Goal: Information Seeking & Learning: Learn about a topic

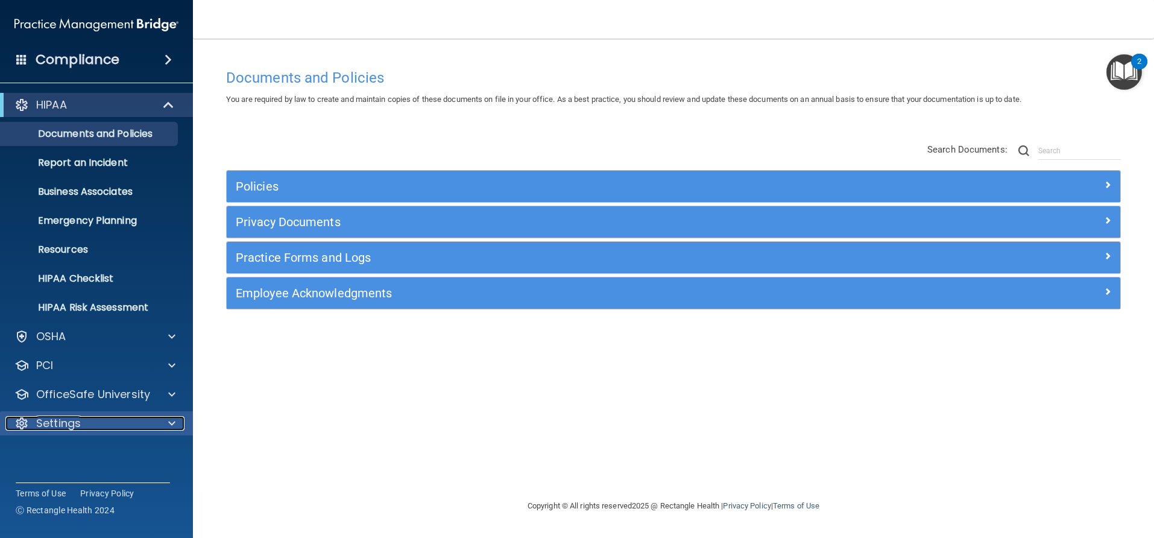
click at [164, 428] on div at bounding box center [170, 423] width 30 height 14
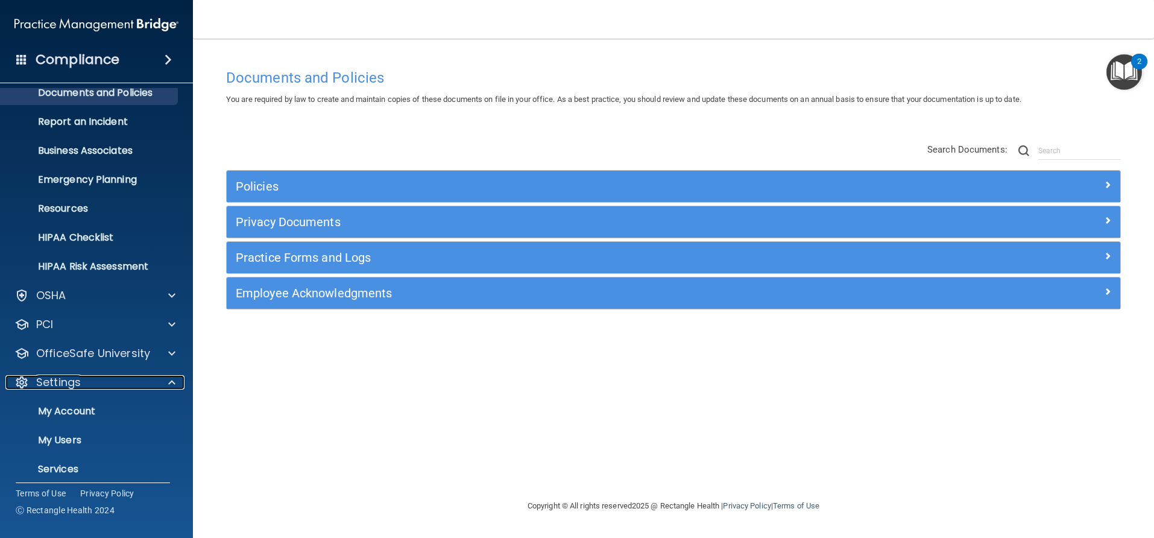
scroll to position [78, 0]
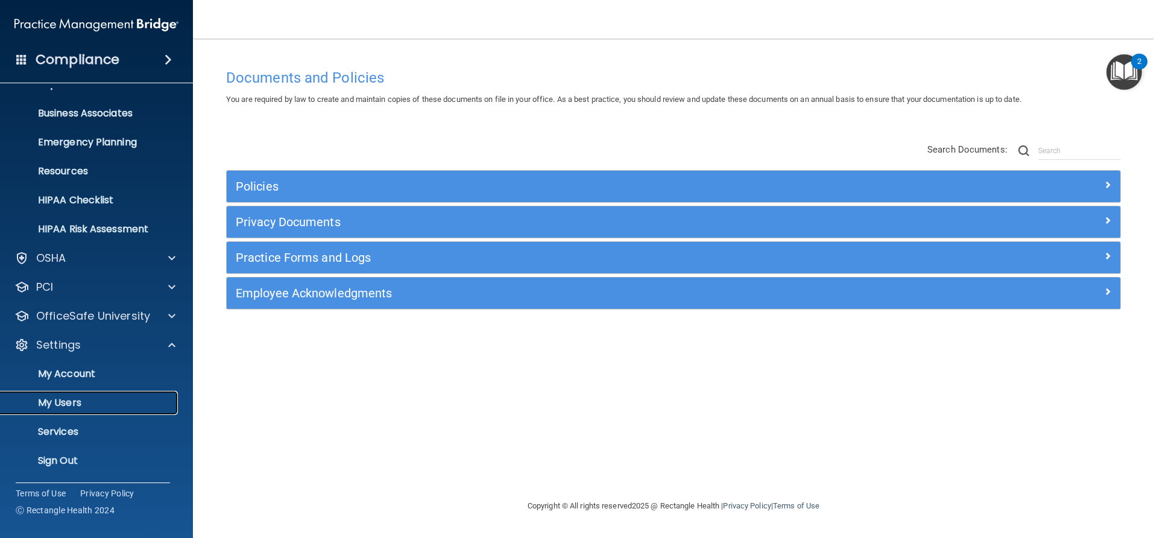
click at [73, 405] on p "My Users" at bounding box center [90, 403] width 165 height 12
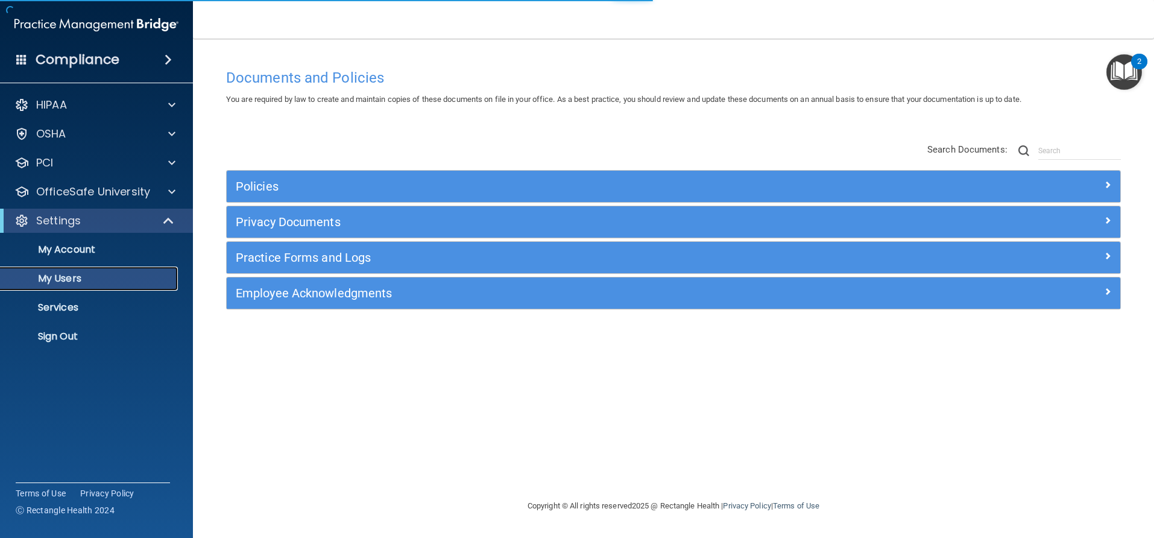
select select "20"
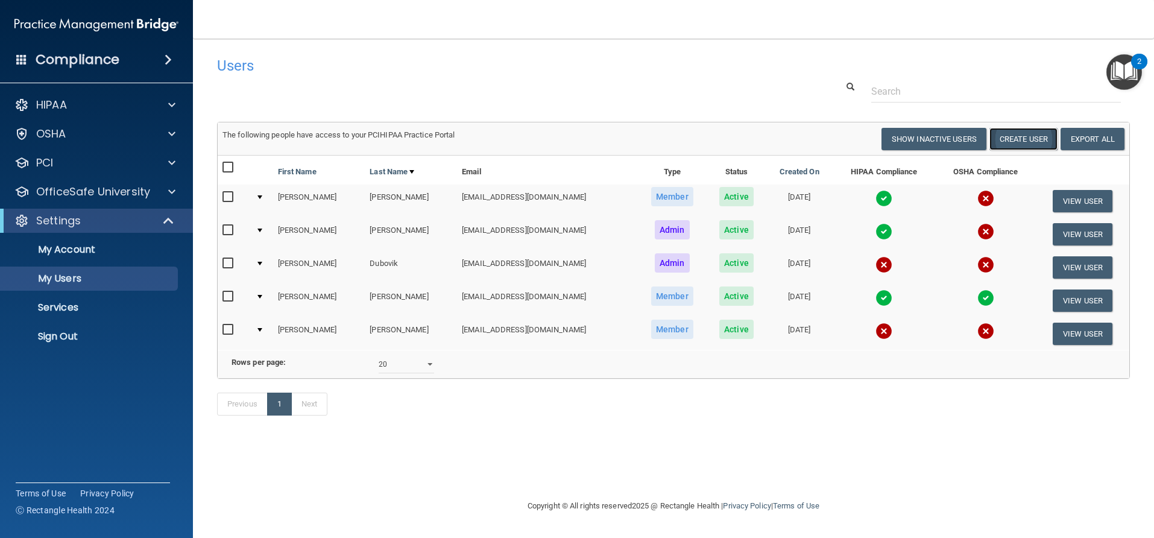
click at [1027, 139] on button "Create User" at bounding box center [1024, 139] width 68 height 22
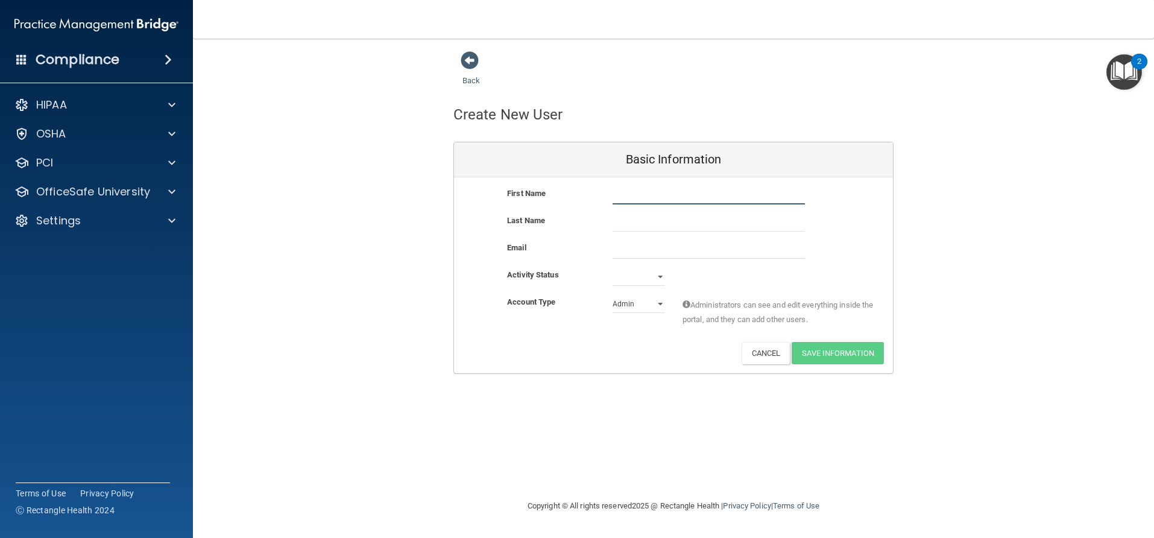
click at [622, 195] on input "text" at bounding box center [709, 195] width 192 height 18
type input "Jennifer"
click at [622, 219] on input "text" at bounding box center [709, 222] width 192 height 18
type input "Ianello"
click at [655, 257] on input "email" at bounding box center [709, 250] width 192 height 18
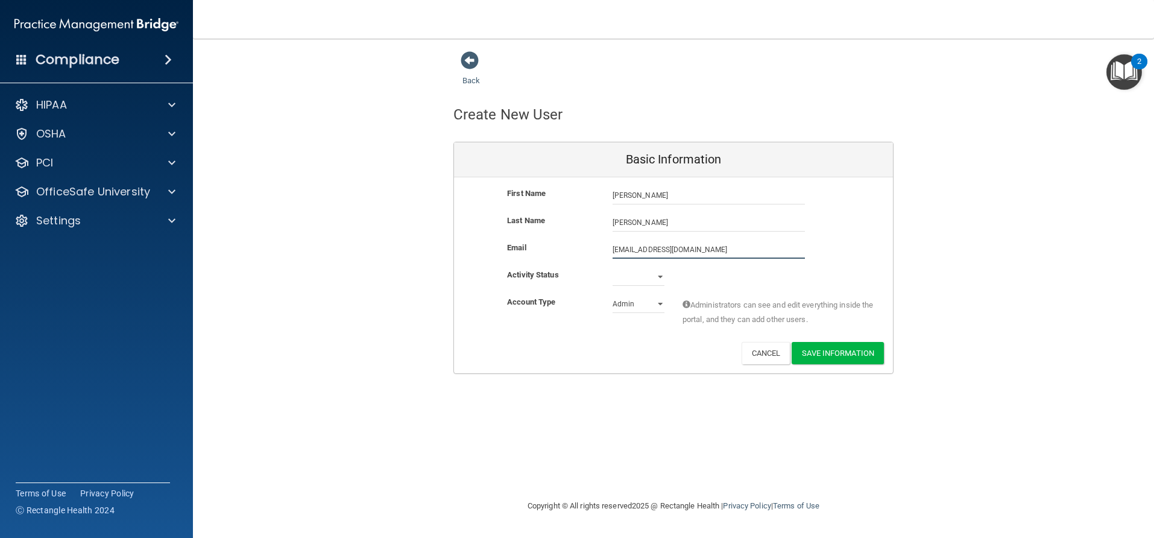
type input "jlyn1724@yahoo.com"
click at [652, 281] on select "Active Inactive" at bounding box center [639, 277] width 52 height 18
select select "active"
click at [613, 268] on select "Active Inactive" at bounding box center [639, 277] width 52 height 18
click at [652, 306] on select "Admin Member" at bounding box center [639, 304] width 52 height 18
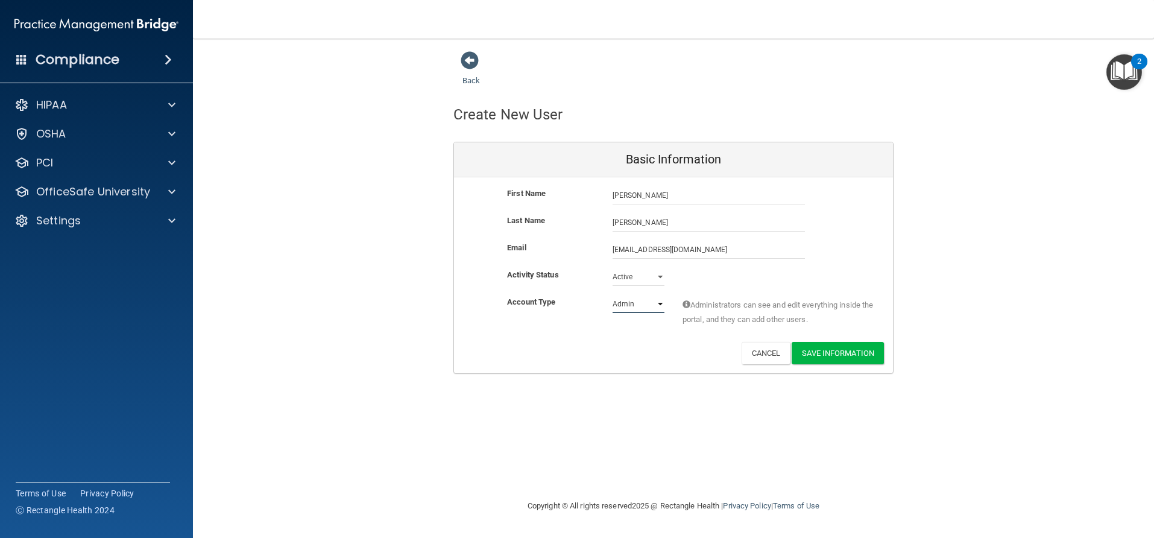
select select "practice_member"
click at [613, 295] on select "Admin Member" at bounding box center [639, 304] width 52 height 18
click at [845, 358] on button "Save Information" at bounding box center [838, 353] width 92 height 22
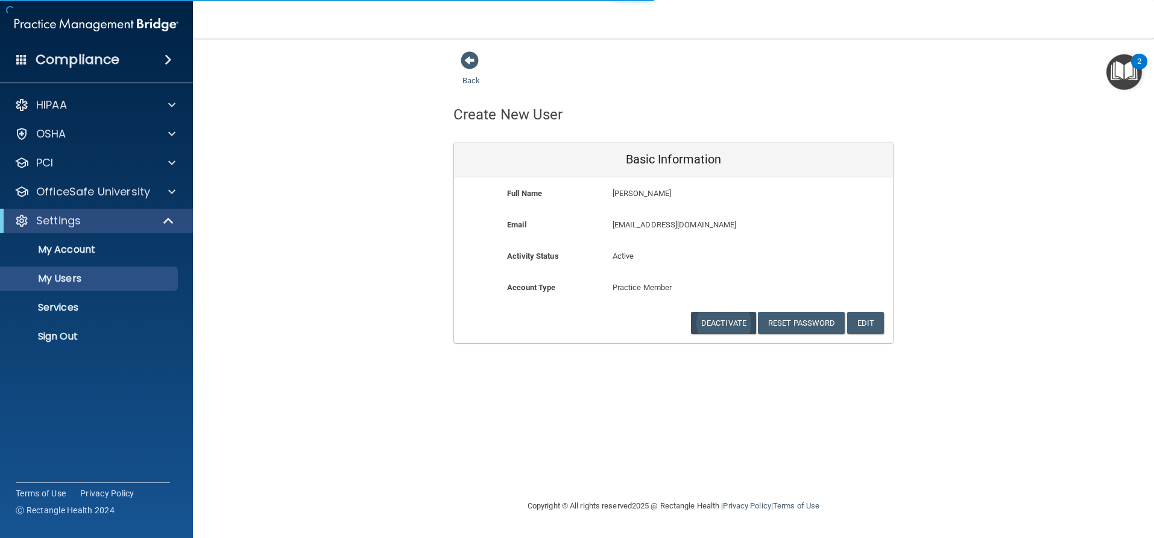
select select "20"
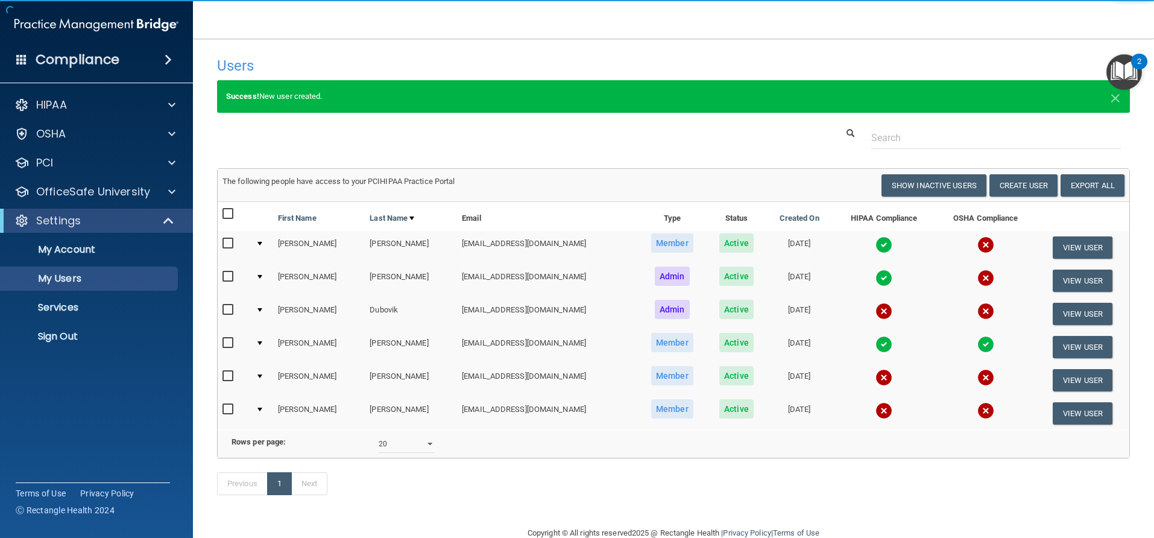
scroll to position [42, 0]
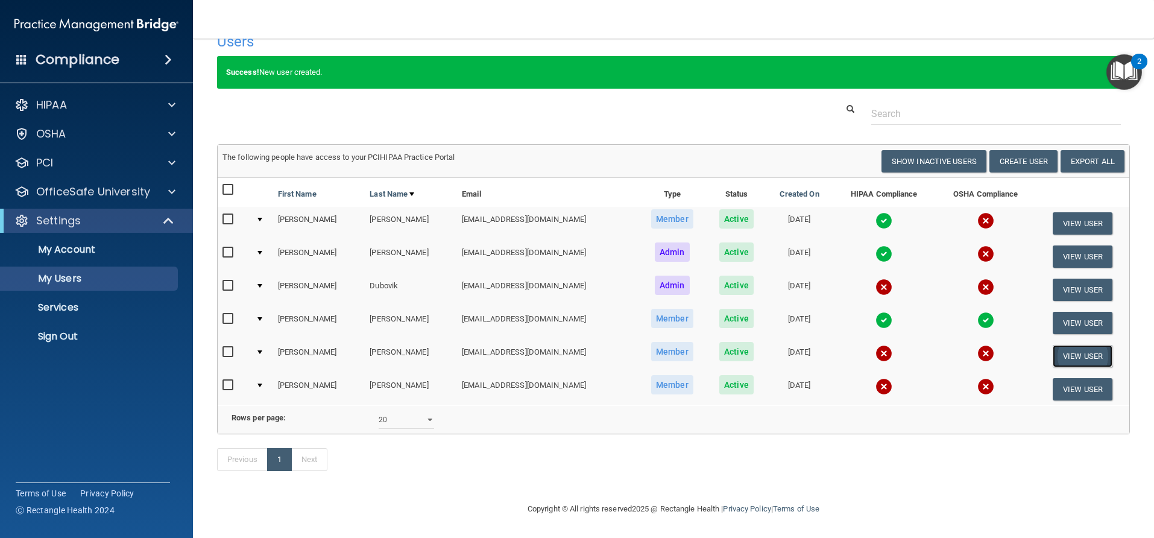
click at [1056, 345] on button "View User" at bounding box center [1083, 356] width 60 height 22
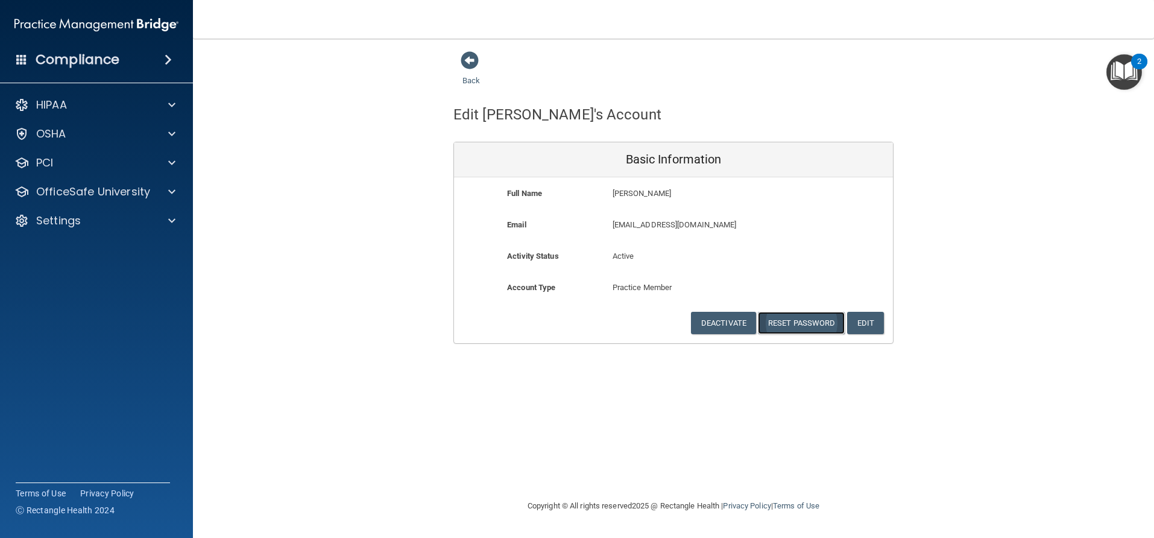
click at [796, 318] on button "Reset Password" at bounding box center [801, 323] width 87 height 22
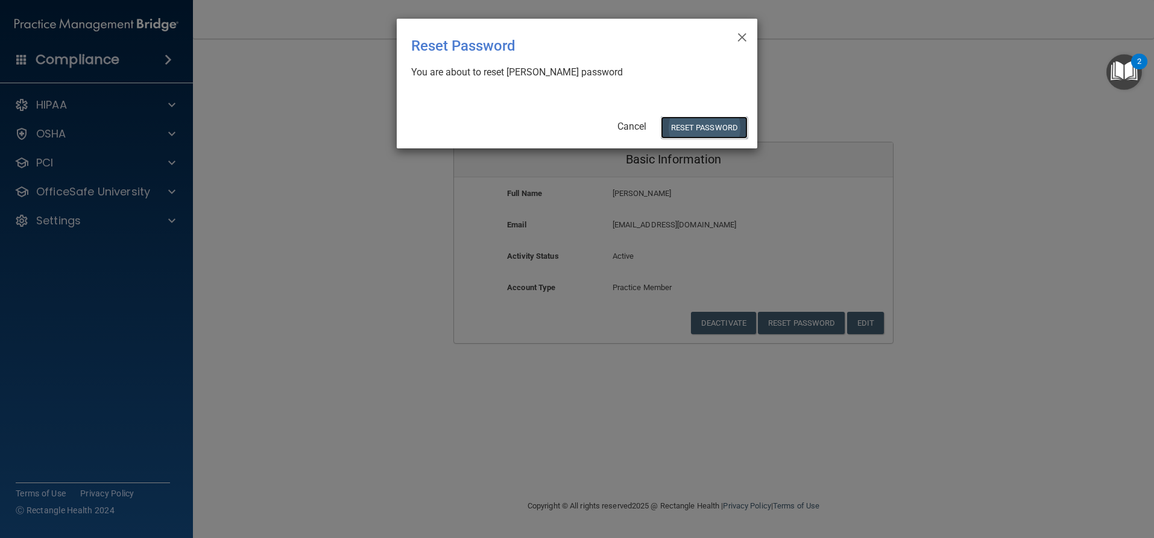
click at [684, 123] on button "Reset Password" at bounding box center [704, 127] width 87 height 22
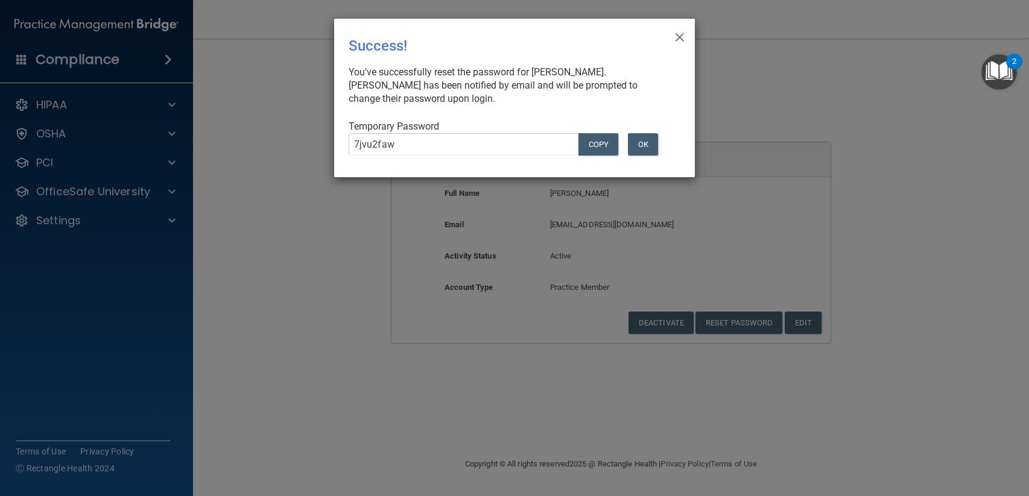
click at [282, 410] on div "× Close Success! You've successfully reset the password for Jennifer Ianello. J…" at bounding box center [514, 248] width 1029 height 496
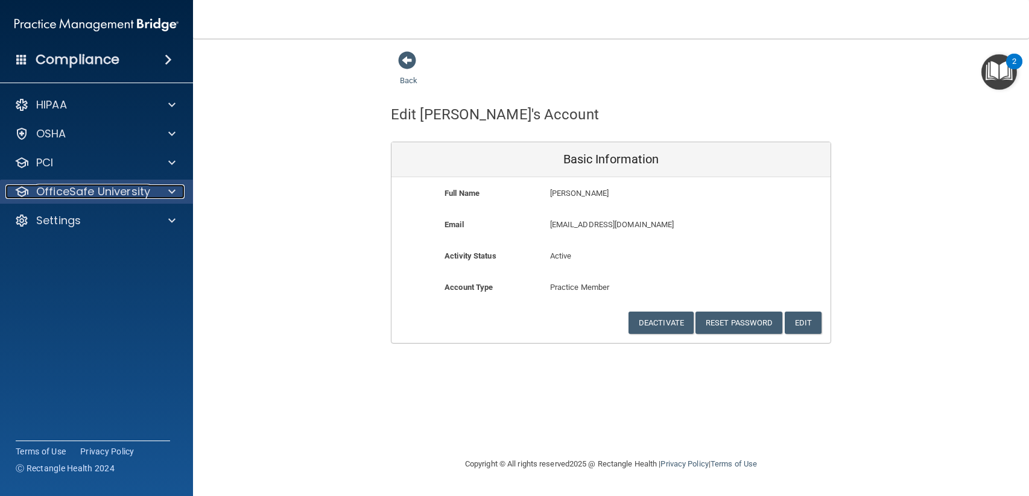
click at [86, 189] on p "OfficeSafe University" at bounding box center [93, 192] width 114 height 14
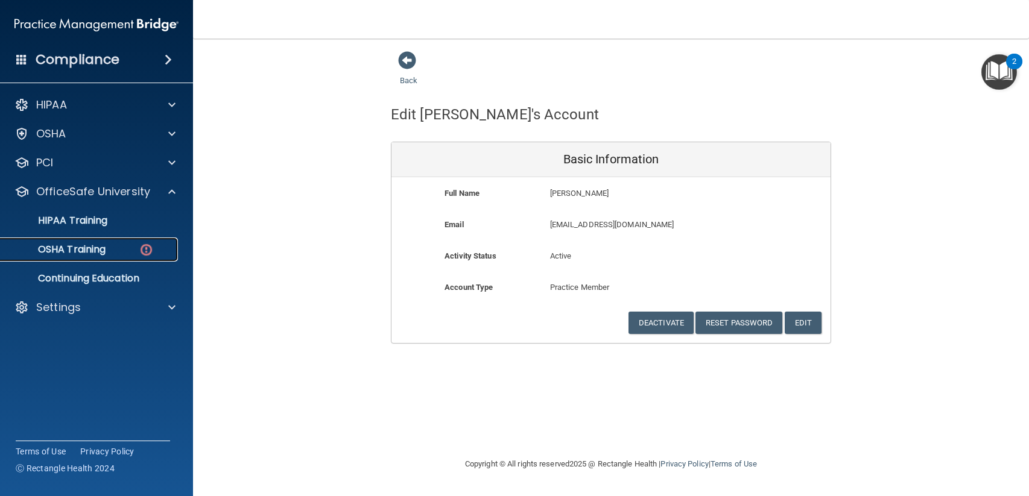
click at [69, 248] on p "OSHA Training" at bounding box center [57, 250] width 98 height 12
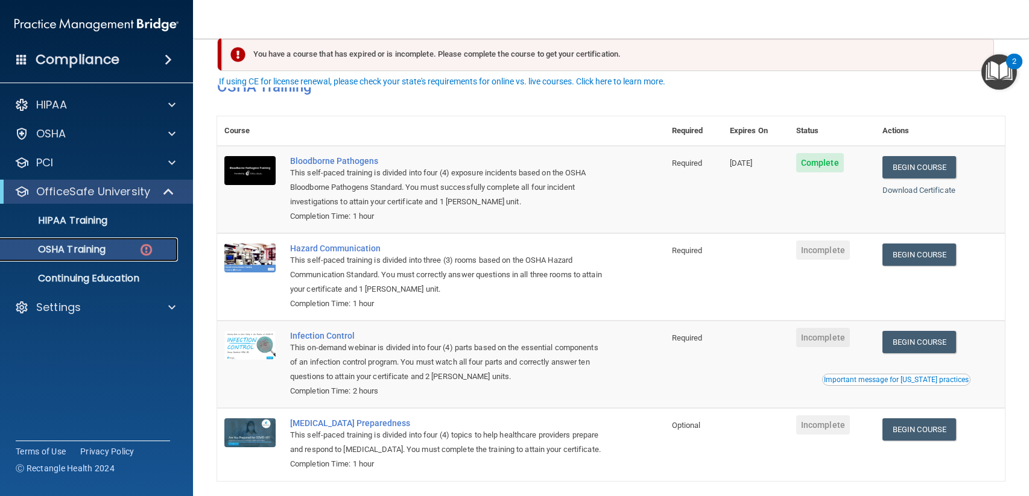
scroll to position [60, 0]
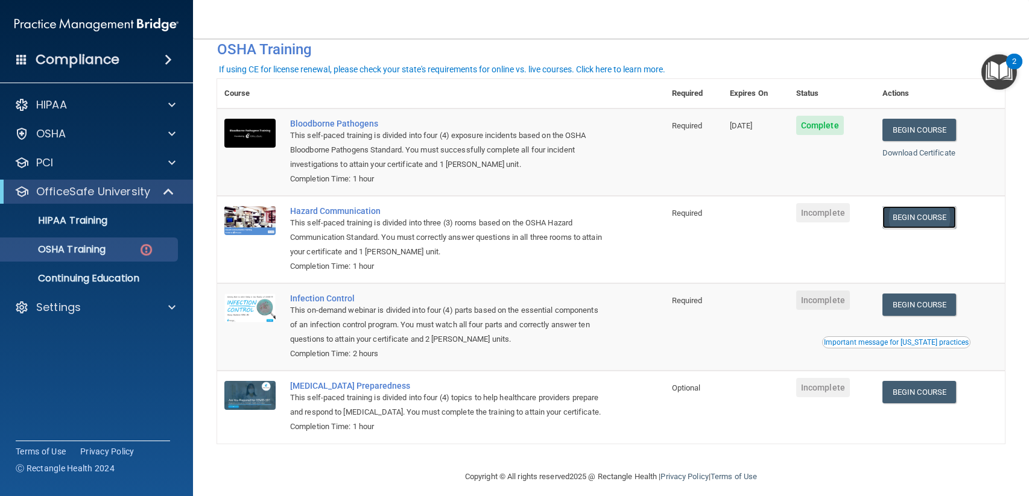
click at [929, 224] on link "Begin Course" at bounding box center [919, 217] width 74 height 22
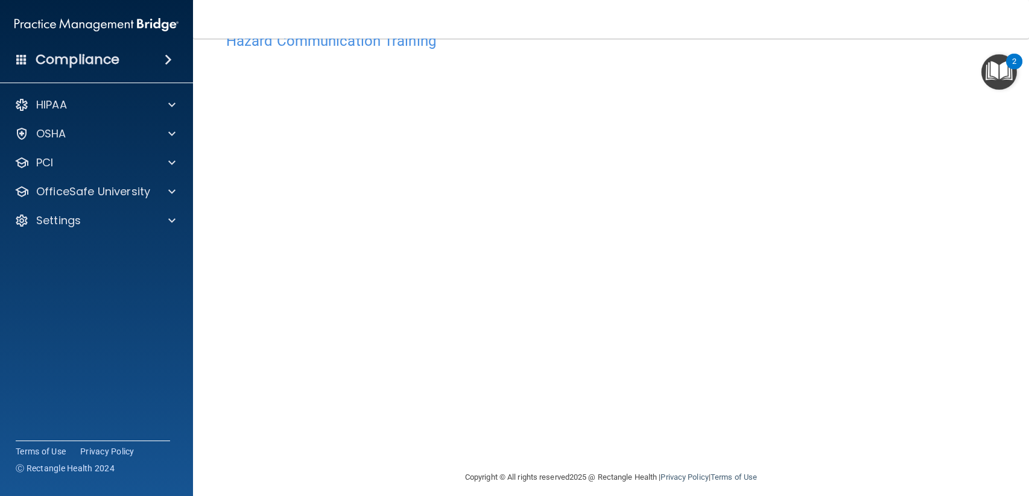
scroll to position [47, 0]
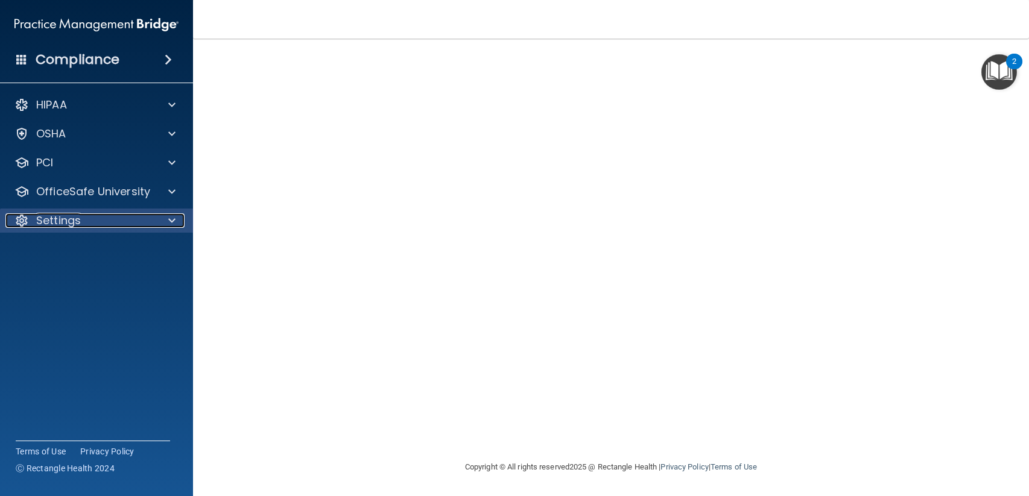
click at [52, 215] on p "Settings" at bounding box center [58, 220] width 45 height 14
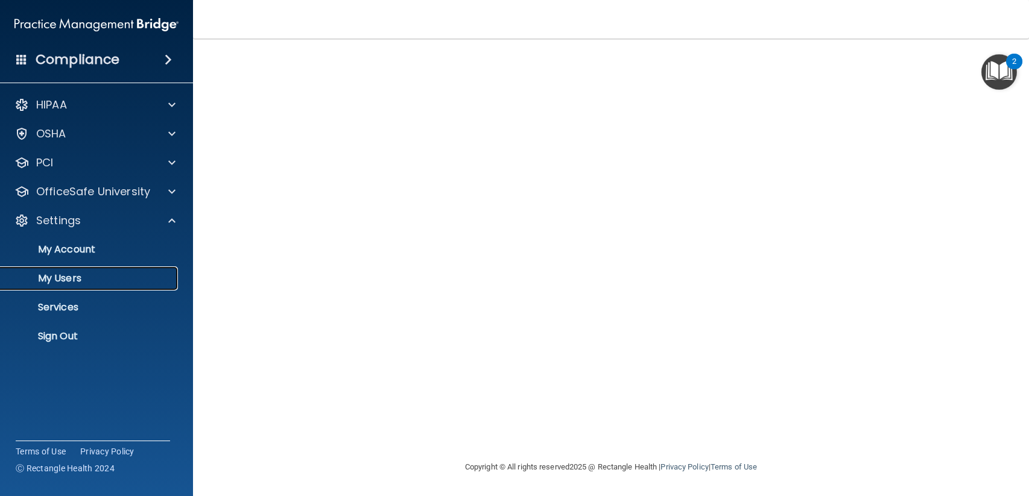
click at [53, 279] on p "My Users" at bounding box center [90, 279] width 165 height 12
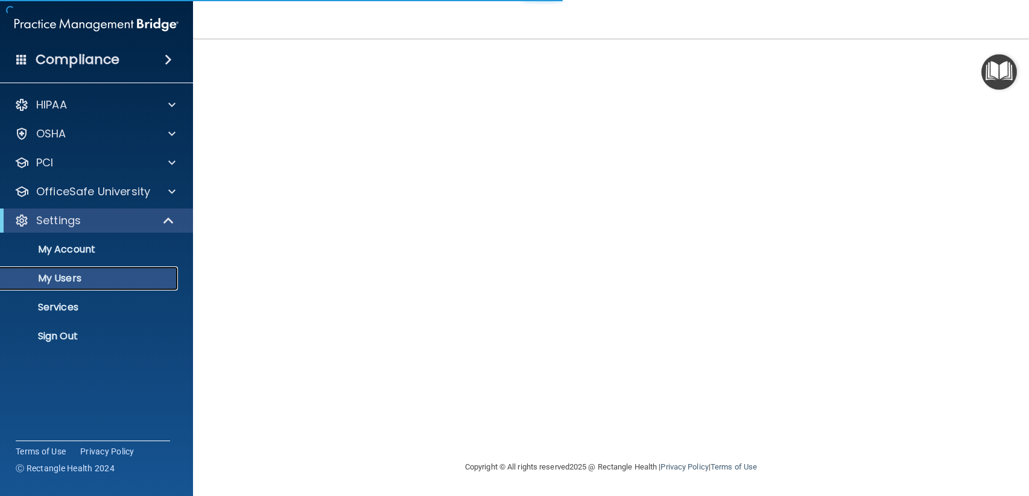
select select "20"
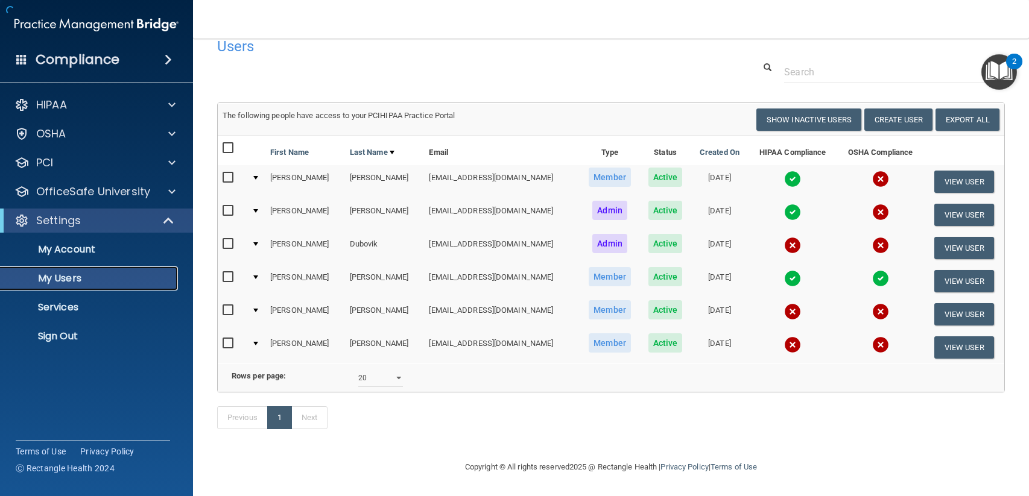
scroll to position [37, 0]
click at [952, 303] on button "View User" at bounding box center [964, 314] width 60 height 22
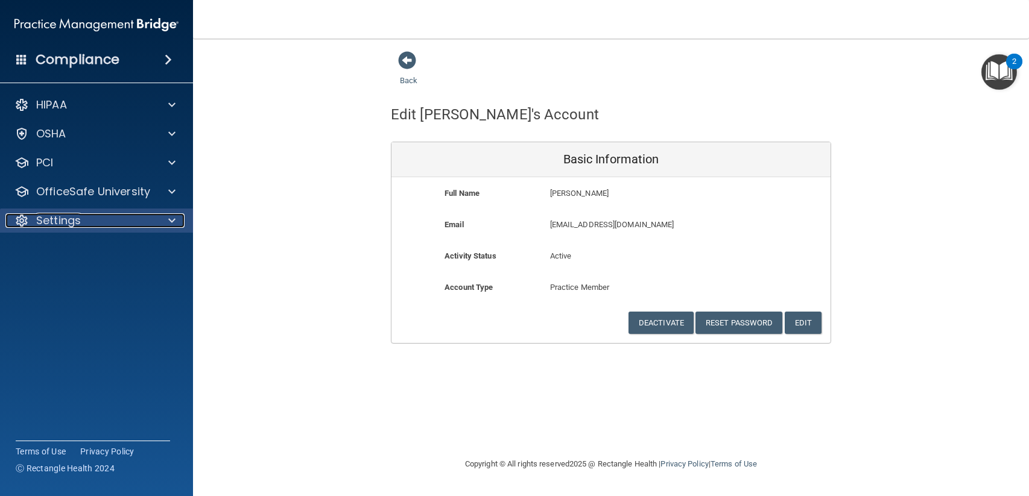
click at [160, 221] on div at bounding box center [170, 220] width 30 height 14
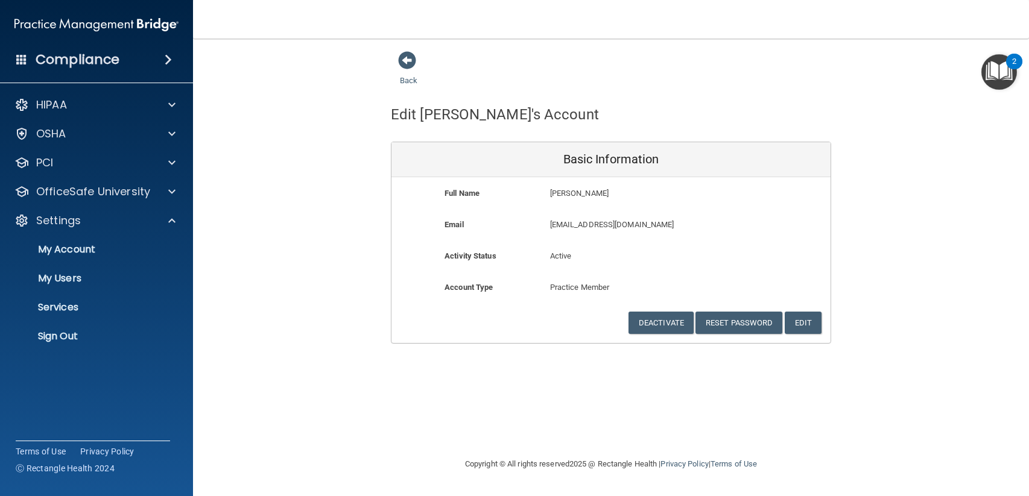
click at [283, 210] on div "Back Edit Jennifer's Account Basic Information Full Name Jennifer Ianello Jenni…" at bounding box center [611, 197] width 788 height 293
click at [356, 423] on div "Back Edit Jennifer's Account Basic Information Full Name Jennifer Ianello Jenni…" at bounding box center [611, 248] width 788 height 394
click at [806, 318] on button "Edit" at bounding box center [803, 323] width 37 height 22
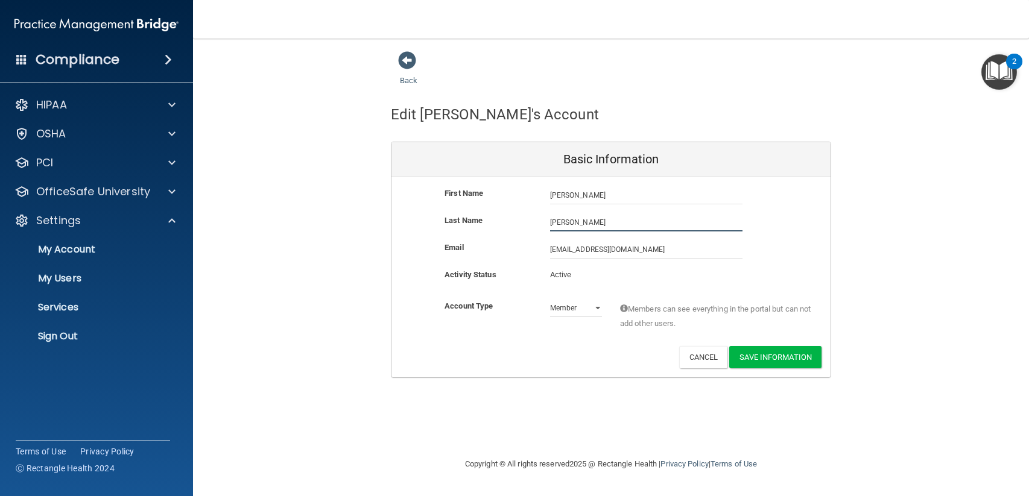
click at [560, 224] on input "Ianello" at bounding box center [646, 222] width 192 height 18
type input "Iannello"
click at [750, 356] on button "Save Information" at bounding box center [775, 357] width 92 height 22
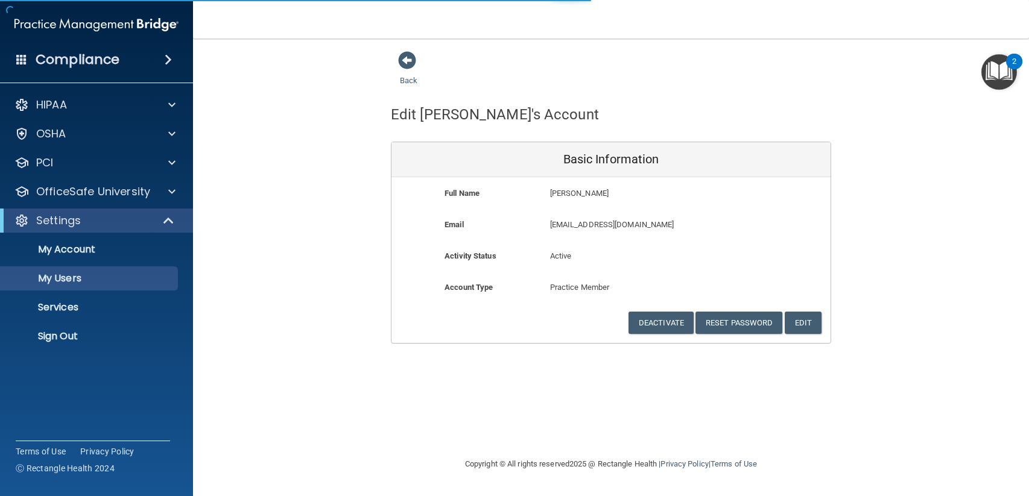
select select "20"
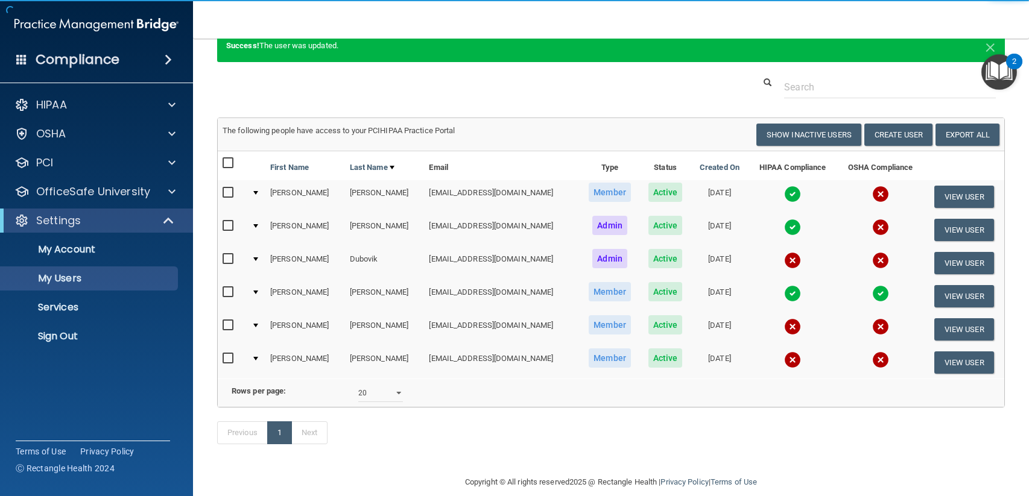
scroll to position [84, 0]
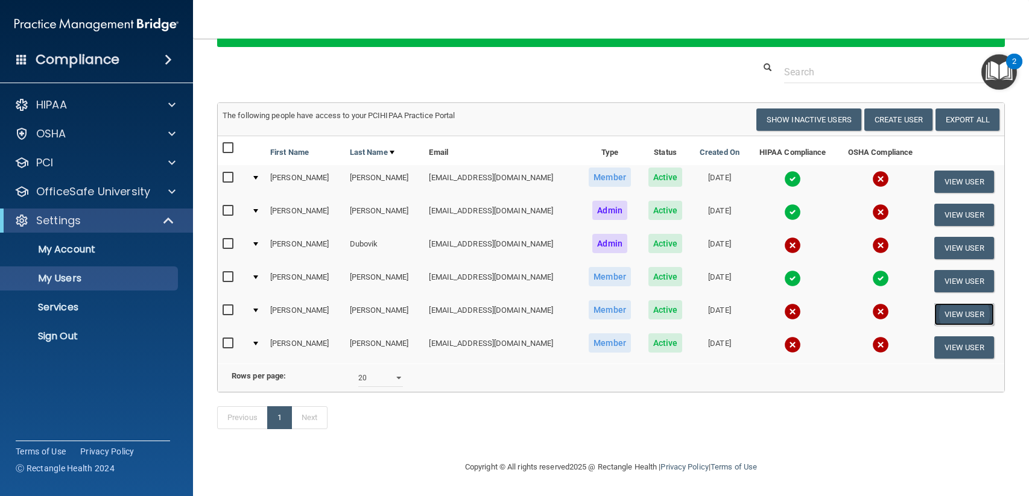
click at [944, 303] on button "View User" at bounding box center [964, 314] width 60 height 22
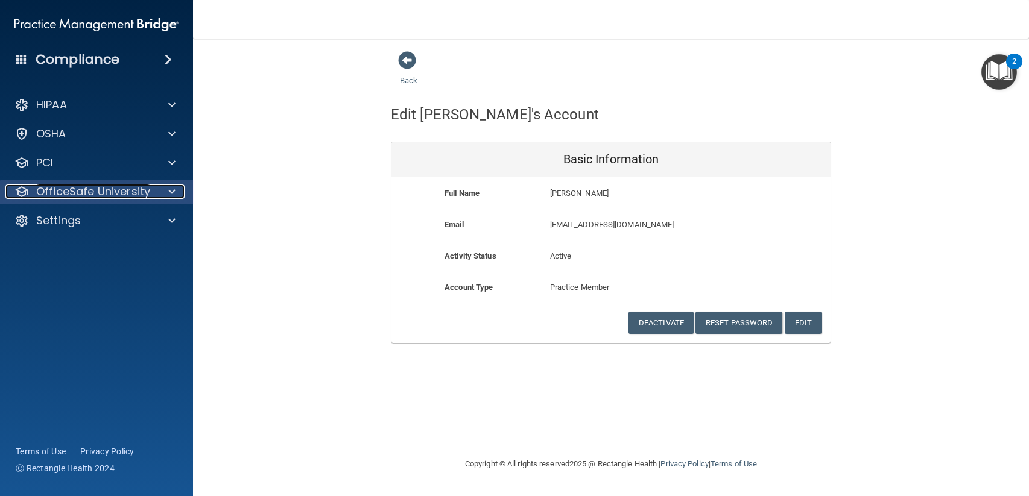
click at [76, 186] on p "OfficeSafe University" at bounding box center [93, 192] width 114 height 14
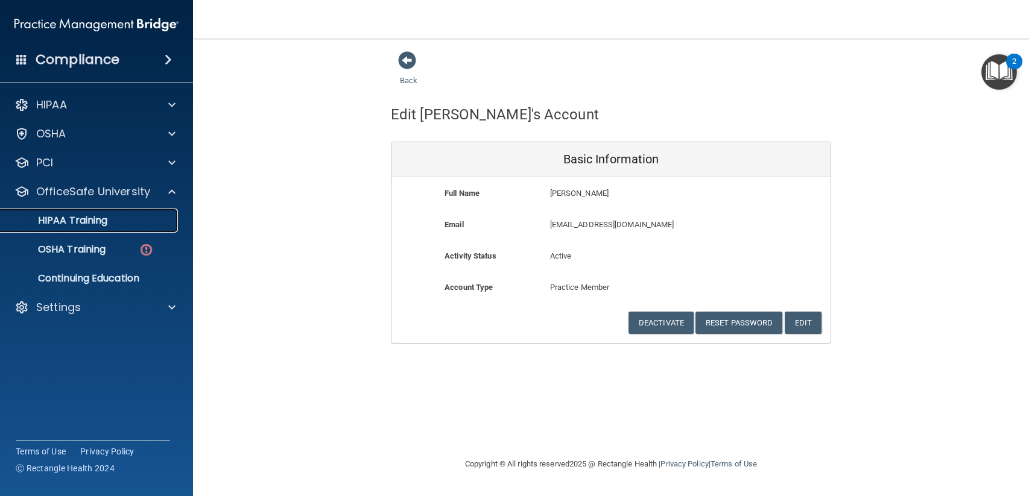
click at [81, 216] on p "HIPAA Training" at bounding box center [57, 221] width 99 height 12
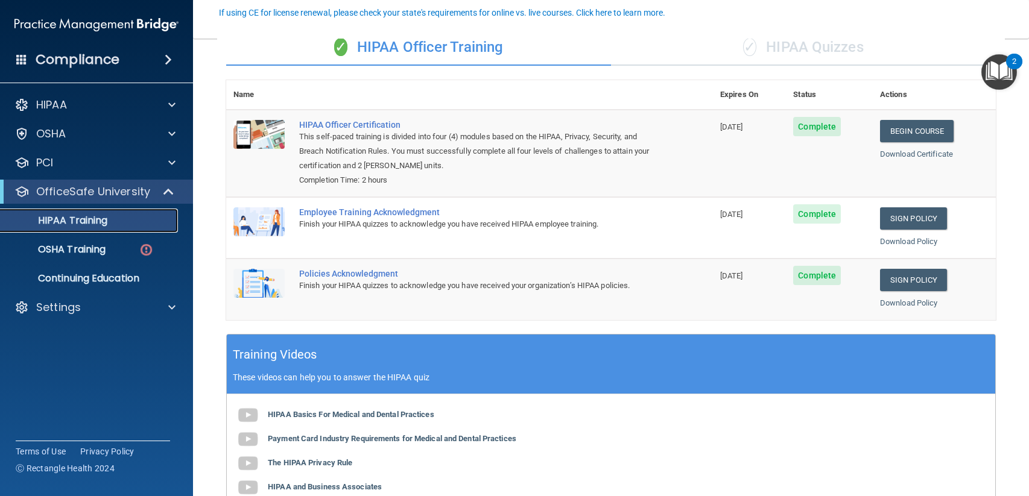
scroll to position [121, 0]
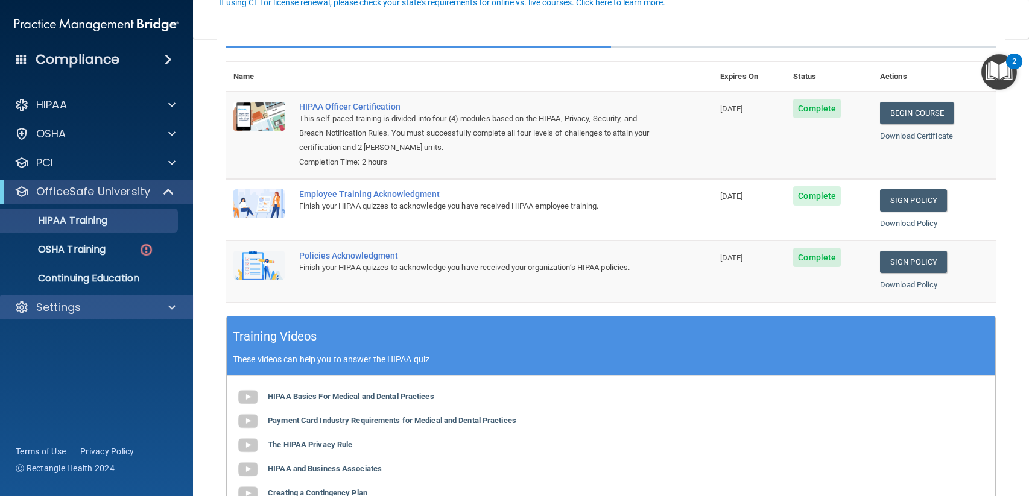
click at [62, 317] on div "Settings" at bounding box center [97, 307] width 194 height 24
click at [168, 307] on div at bounding box center [170, 307] width 30 height 14
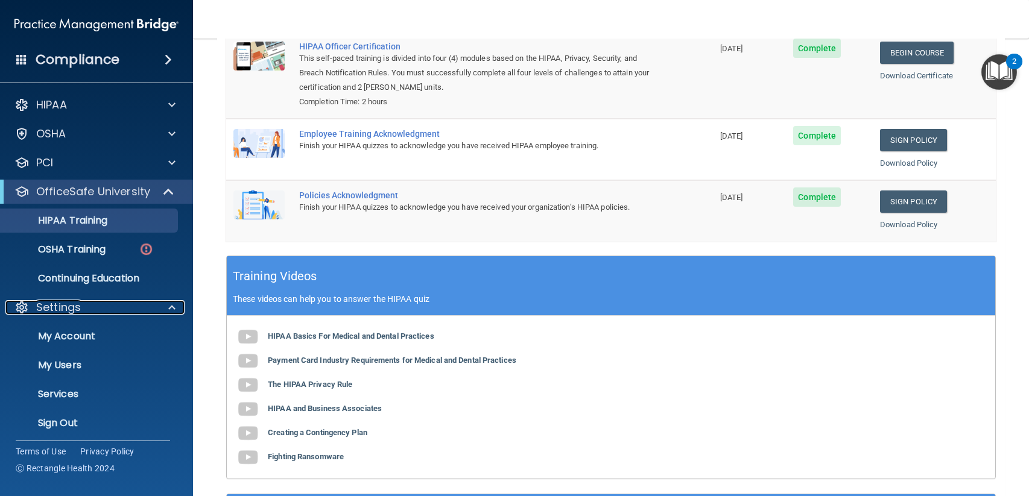
scroll to position [241, 0]
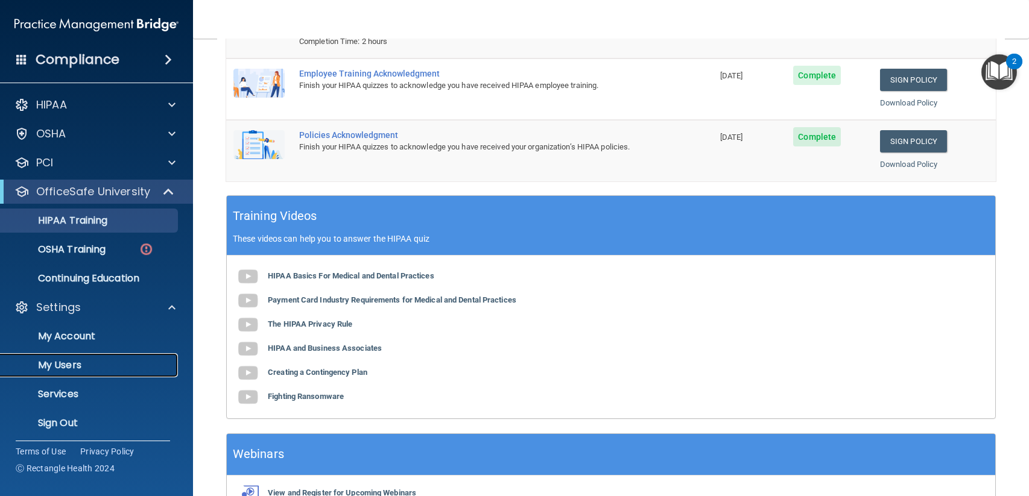
click at [72, 368] on p "My Users" at bounding box center [90, 365] width 165 height 12
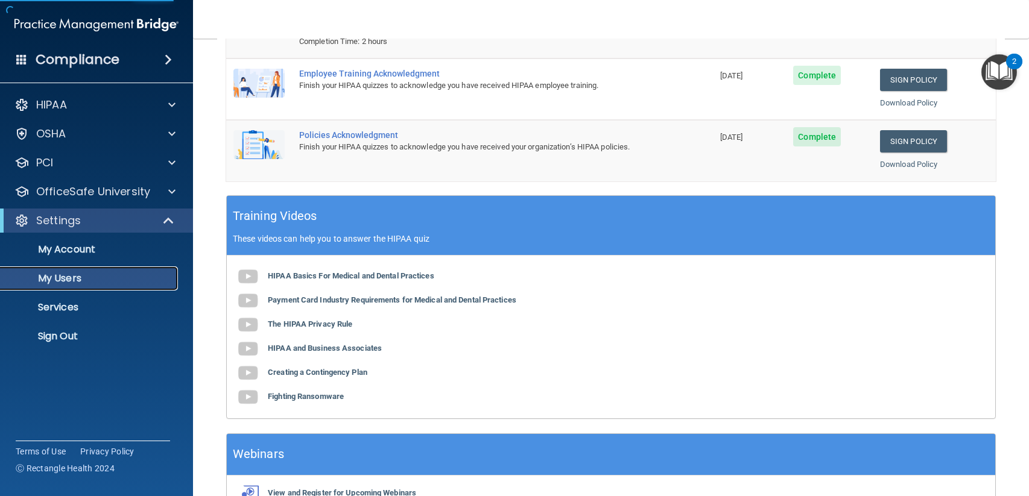
click at [56, 276] on p "My Users" at bounding box center [90, 279] width 165 height 12
select select "20"
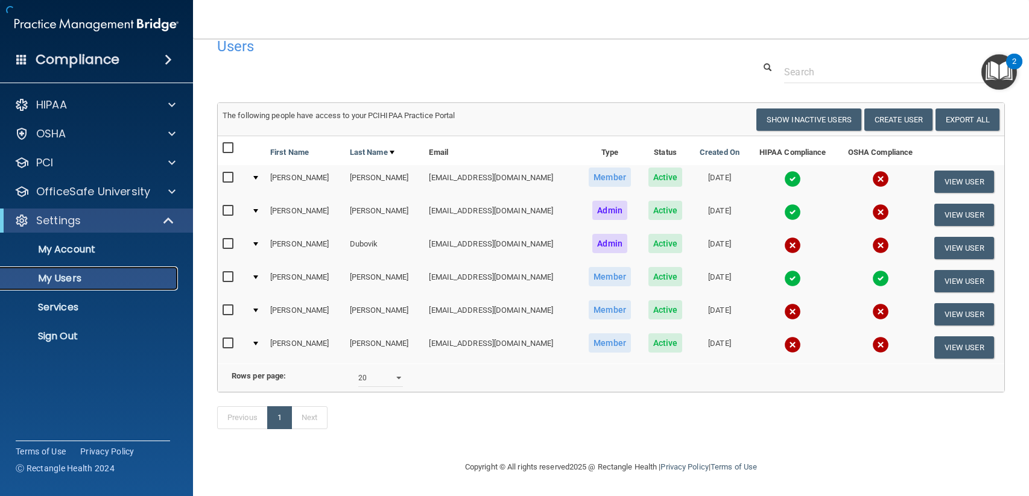
scroll to position [37, 0]
click at [230, 306] on input "checkbox" at bounding box center [230, 311] width 14 height 10
checkbox input "true"
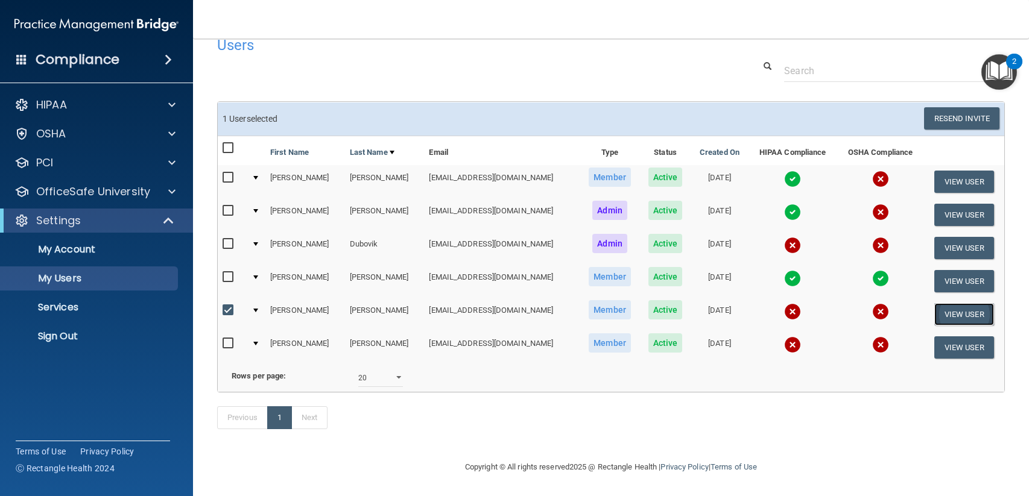
click at [941, 303] on button "View User" at bounding box center [964, 314] width 60 height 22
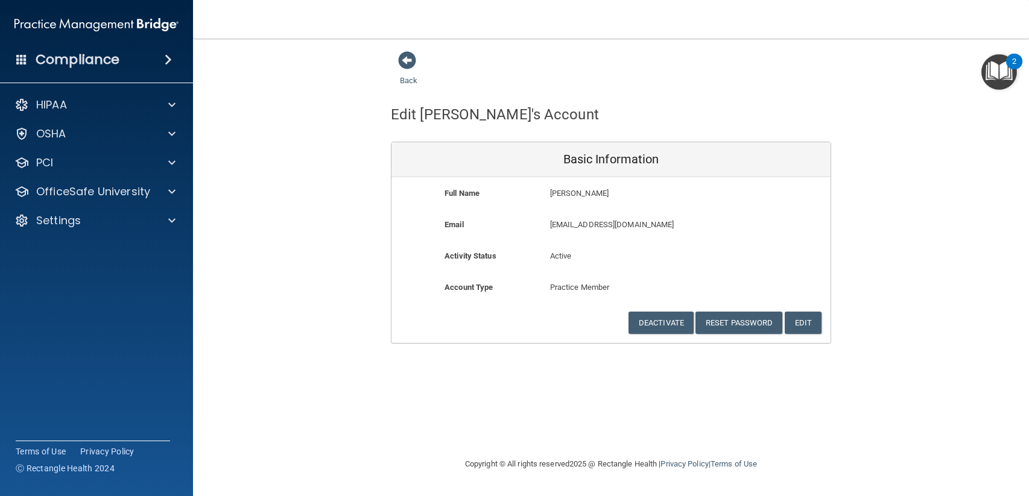
click at [1002, 71] on img "Open Resource Center, 2 new notifications" at bounding box center [999, 72] width 36 height 36
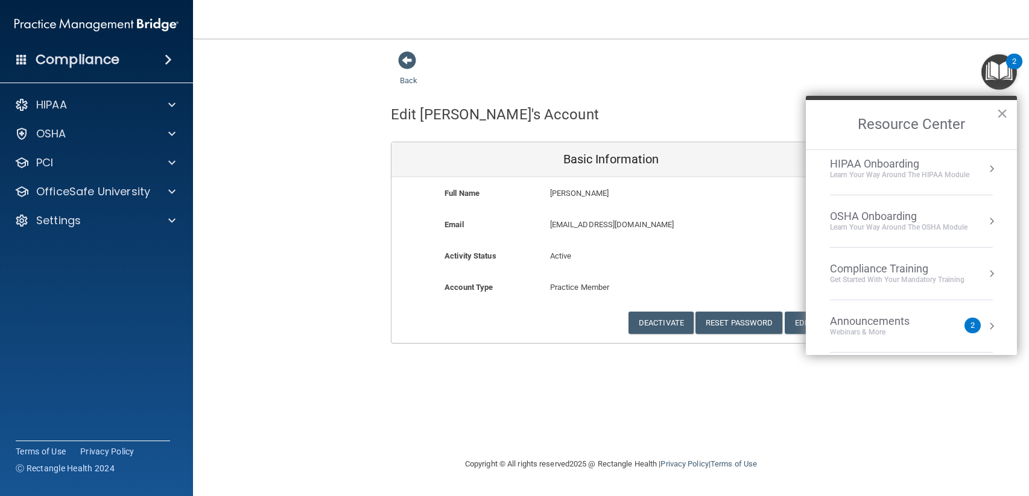
scroll to position [67, 0]
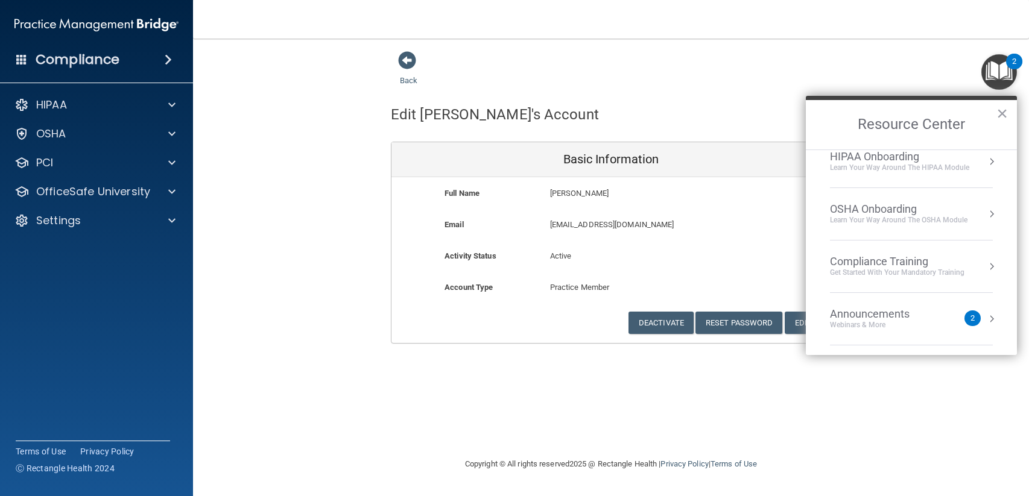
click at [870, 269] on div "Get Started with your mandatory training" at bounding box center [897, 273] width 134 height 10
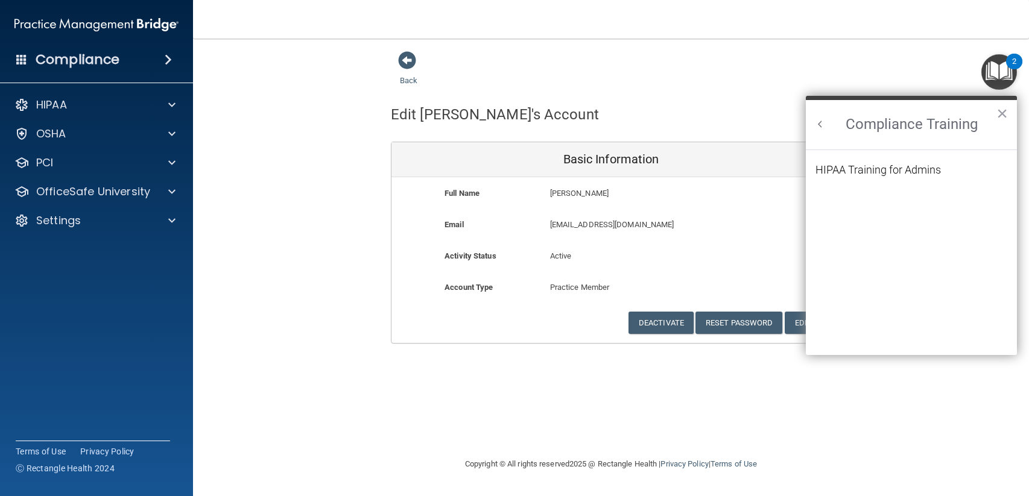
scroll to position [0, 0]
click at [555, 375] on div "Back Edit Jennifer's Account Basic Information Full Name Jennifer Iannello Jenn…" at bounding box center [611, 248] width 788 height 394
click at [1003, 110] on button "×" at bounding box center [1001, 113] width 11 height 19
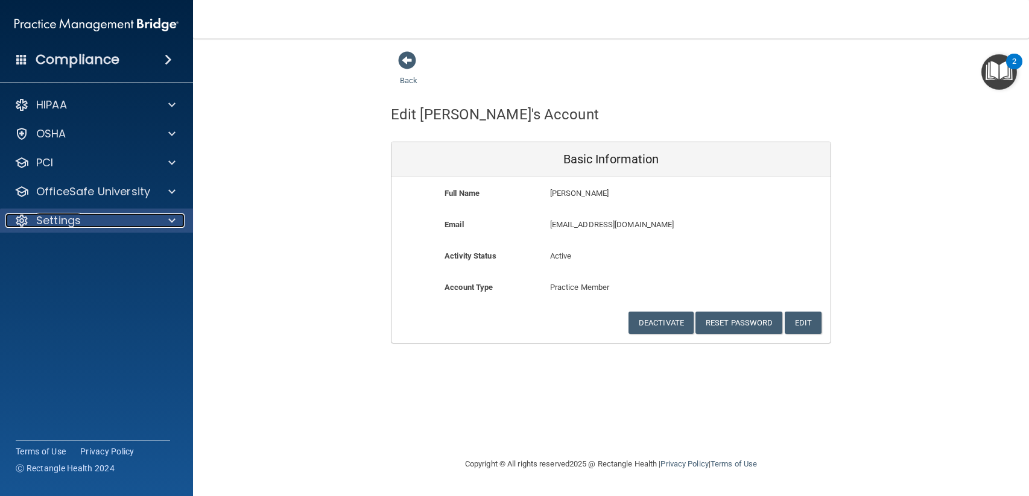
click at [70, 227] on p "Settings" at bounding box center [58, 220] width 45 height 14
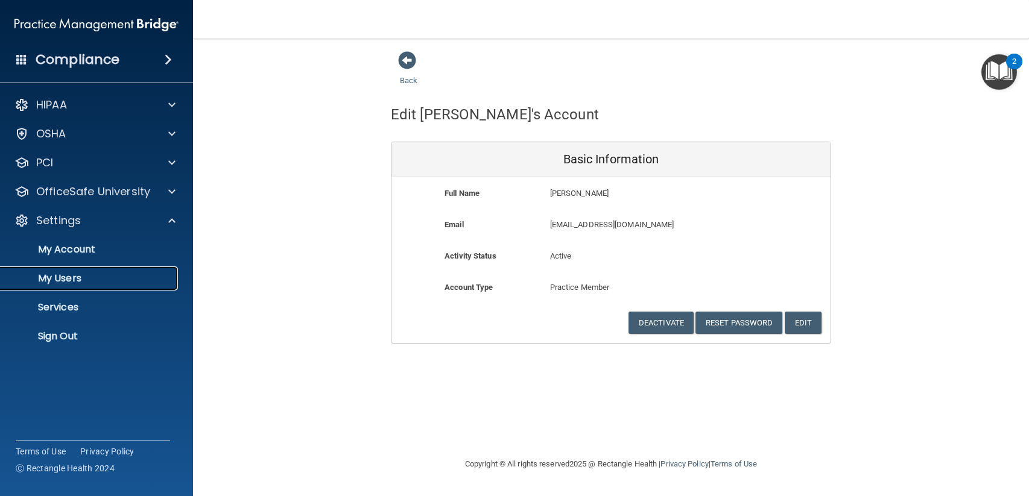
click at [55, 279] on p "My Users" at bounding box center [90, 279] width 165 height 12
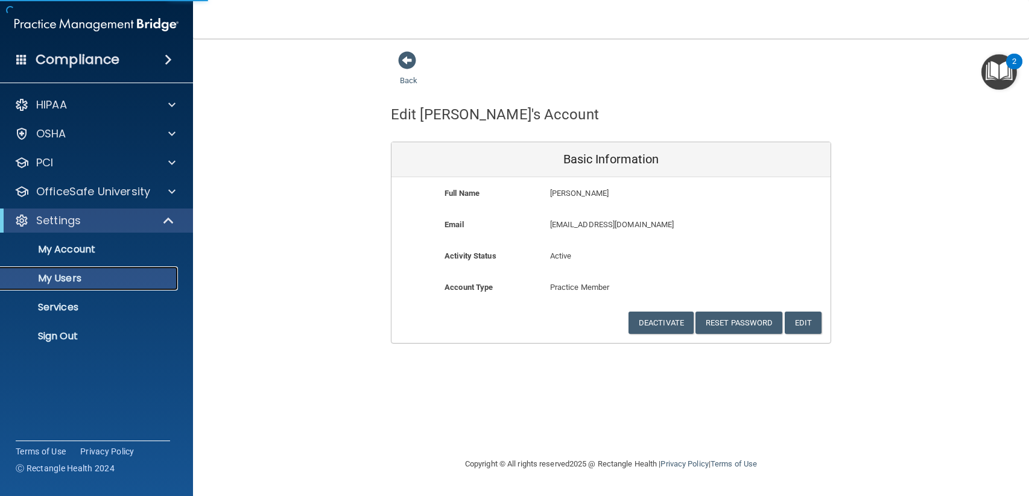
select select "20"
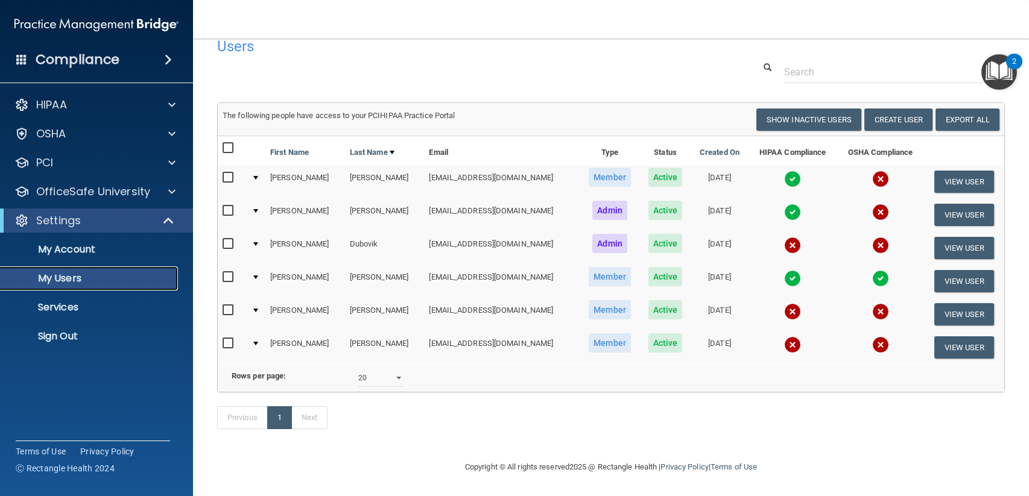
scroll to position [37, 0]
click at [168, 191] on span at bounding box center [171, 192] width 7 height 14
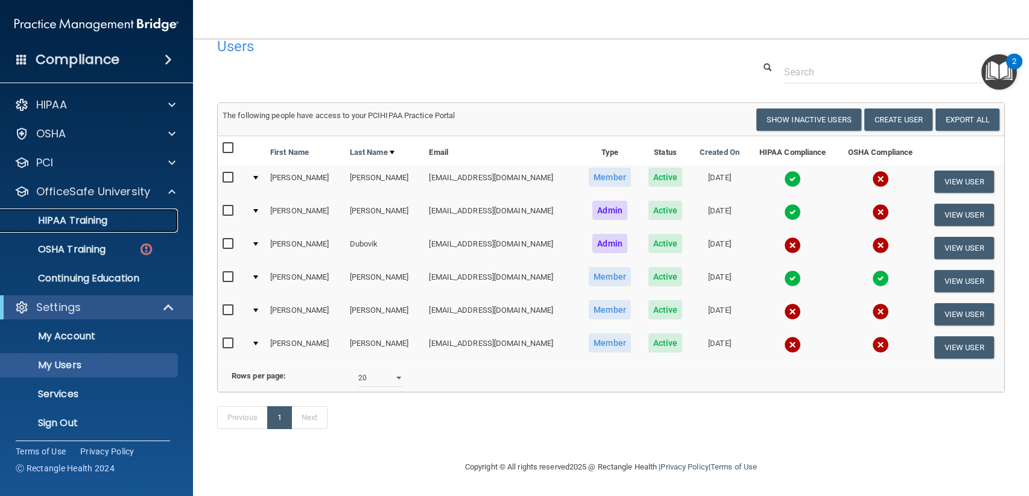
click at [79, 218] on p "HIPAA Training" at bounding box center [57, 221] width 99 height 12
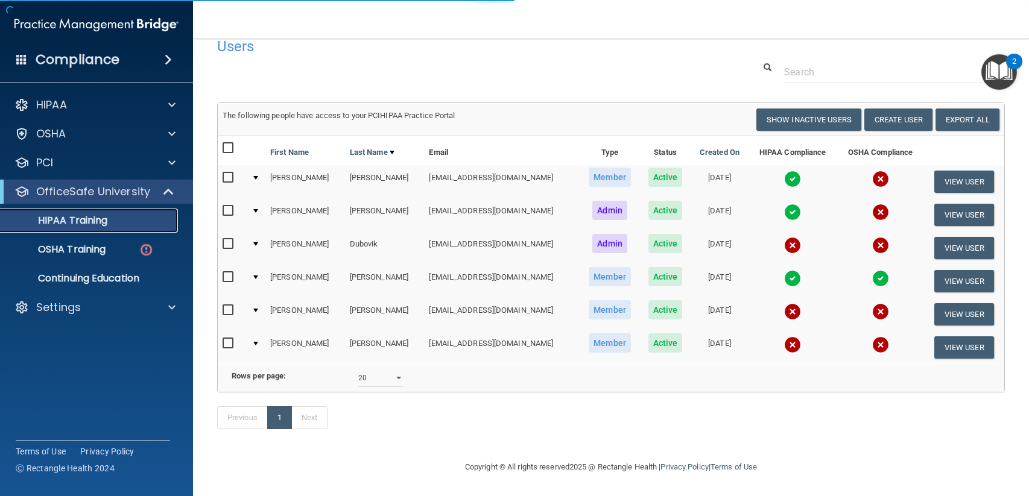
scroll to position [315, 0]
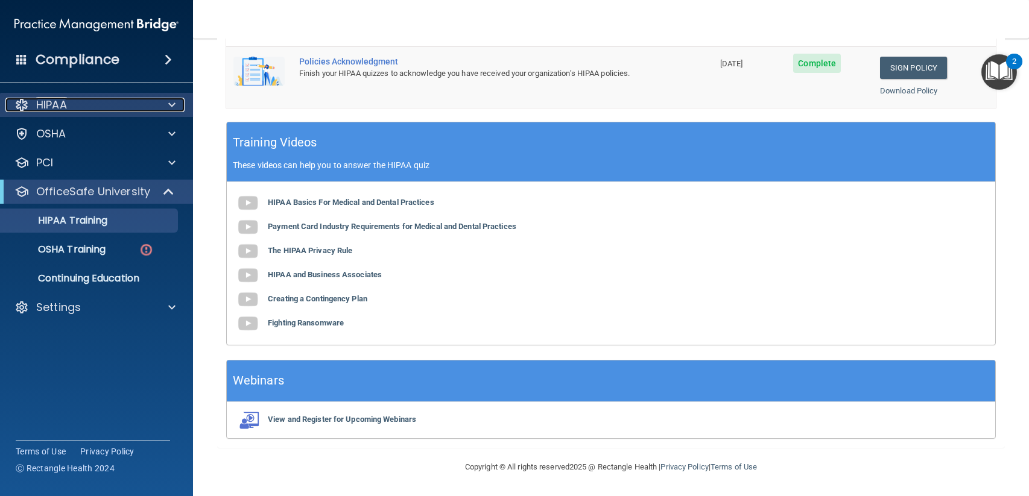
click at [175, 98] on div at bounding box center [170, 105] width 30 height 14
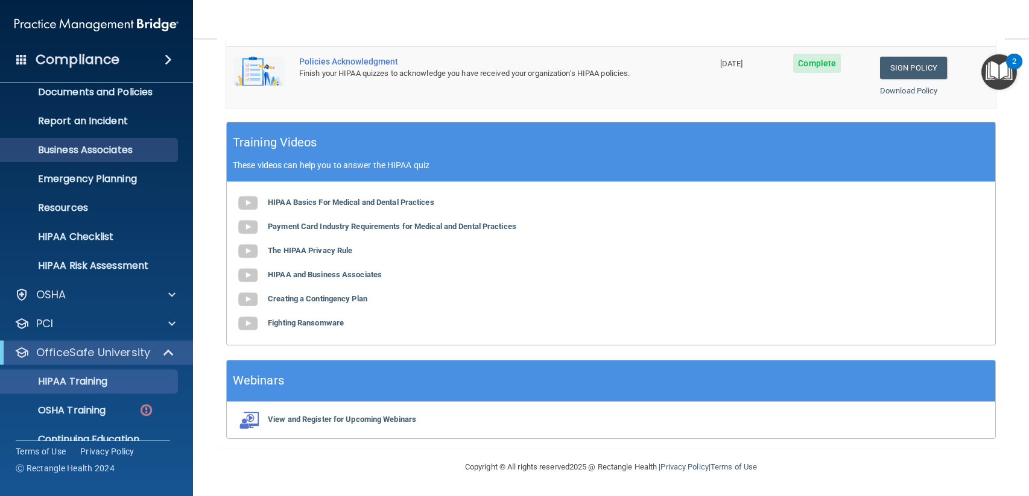
scroll to position [91, 0]
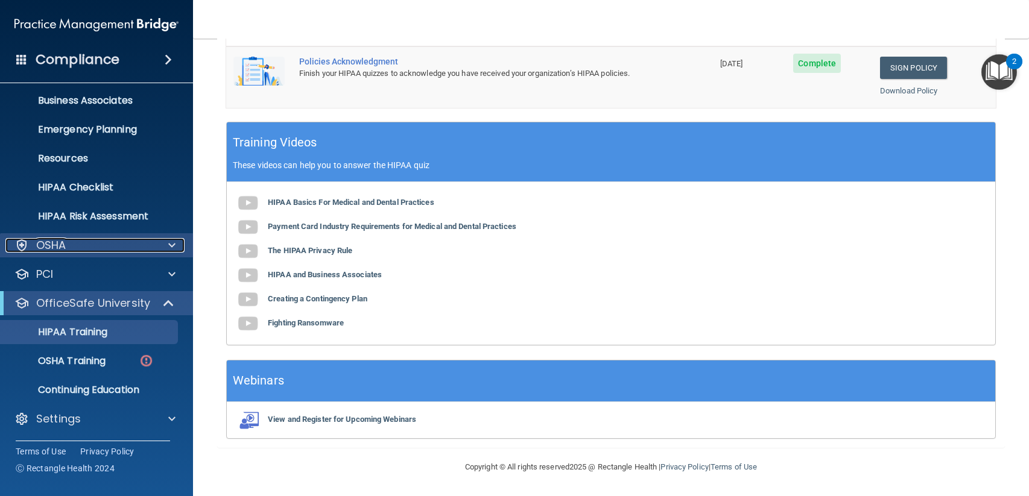
click at [163, 243] on div at bounding box center [170, 245] width 30 height 14
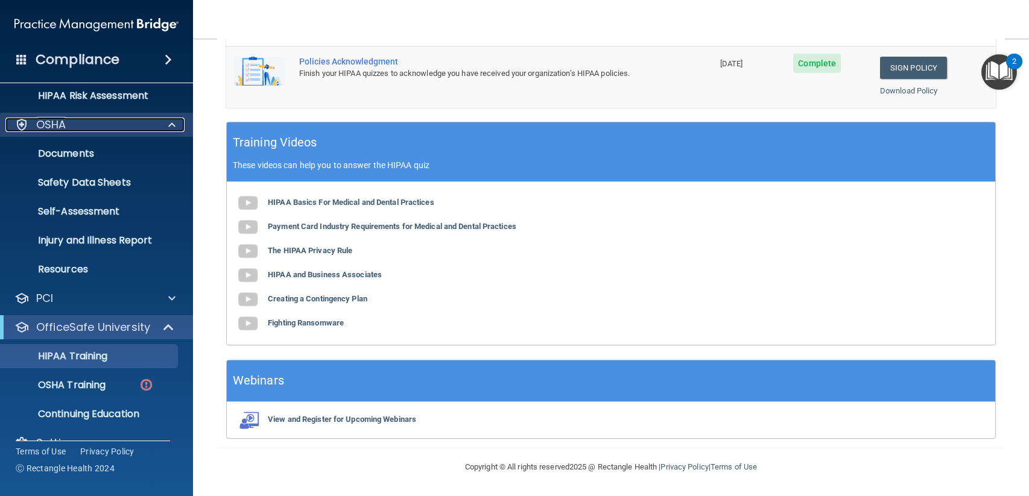
scroll to position [236, 0]
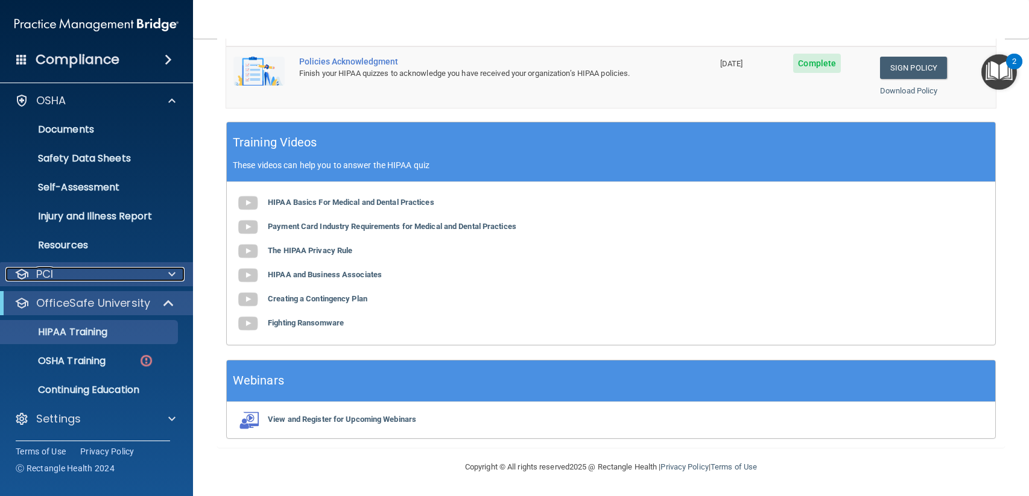
click at [171, 271] on span at bounding box center [171, 274] width 7 height 14
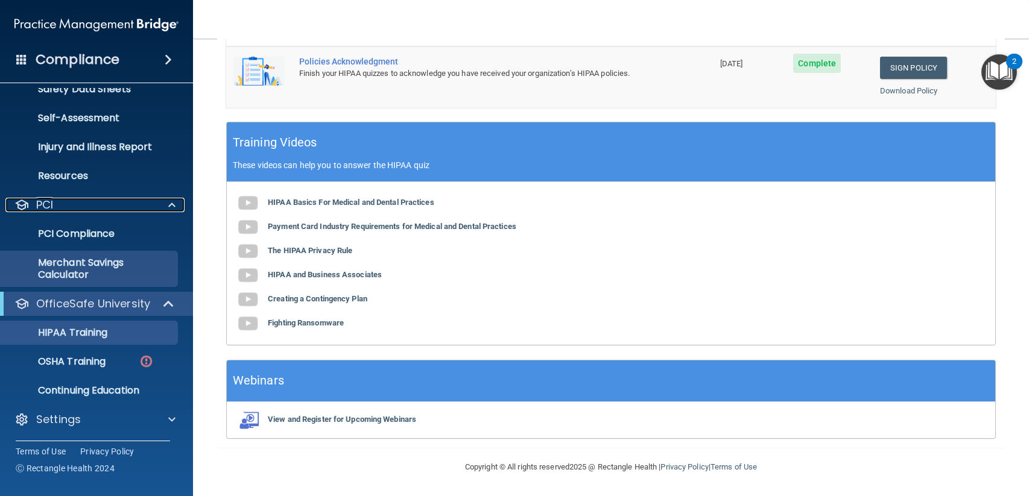
scroll to position [306, 0]
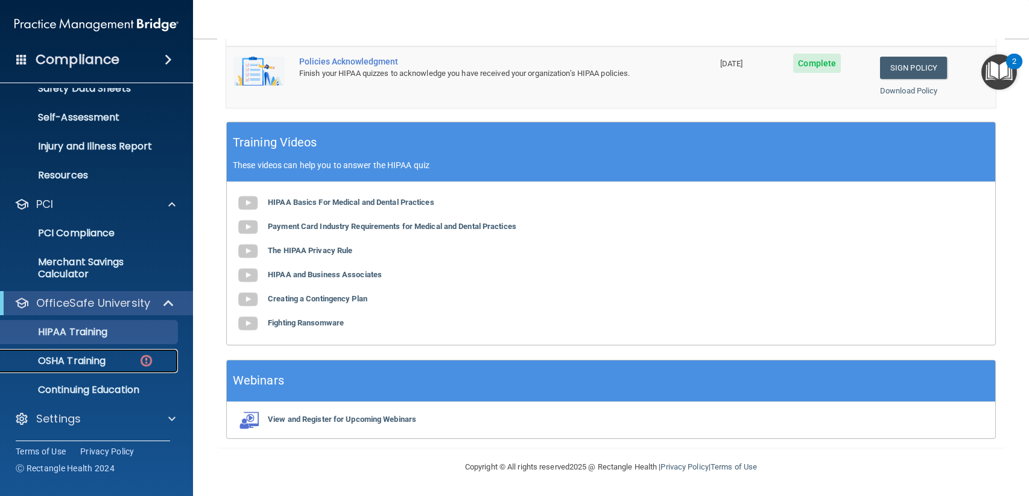
click at [78, 363] on p "OSHA Training" at bounding box center [57, 361] width 98 height 12
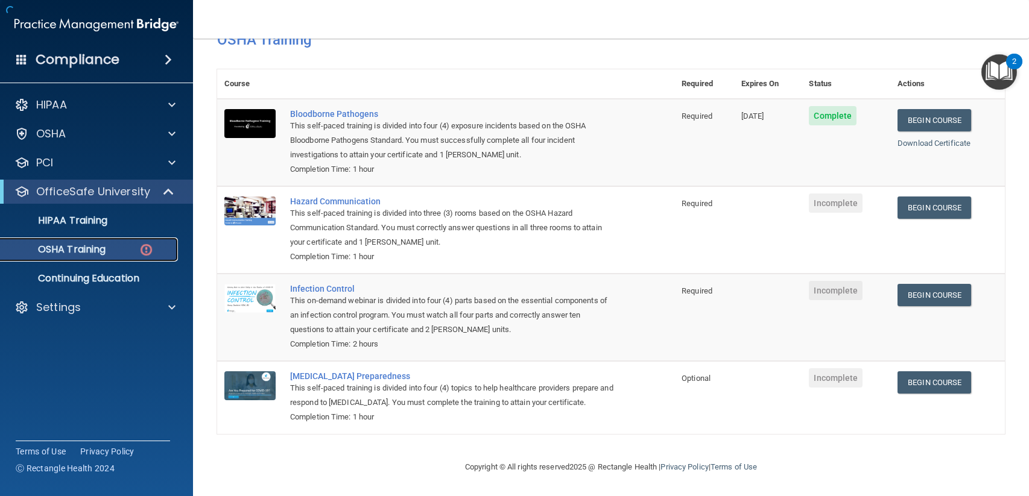
scroll to position [87, 0]
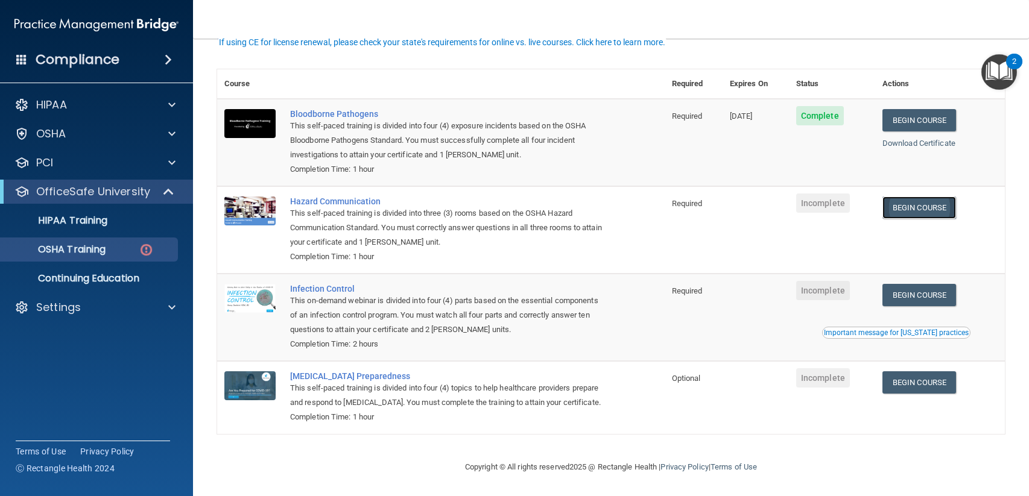
click at [918, 197] on link "Begin Course" at bounding box center [919, 208] width 74 height 22
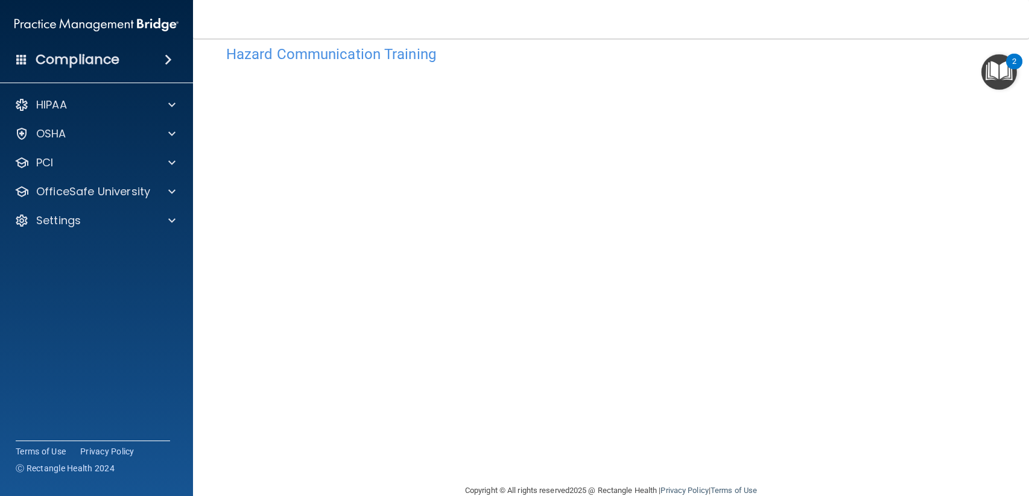
scroll to position [47, 0]
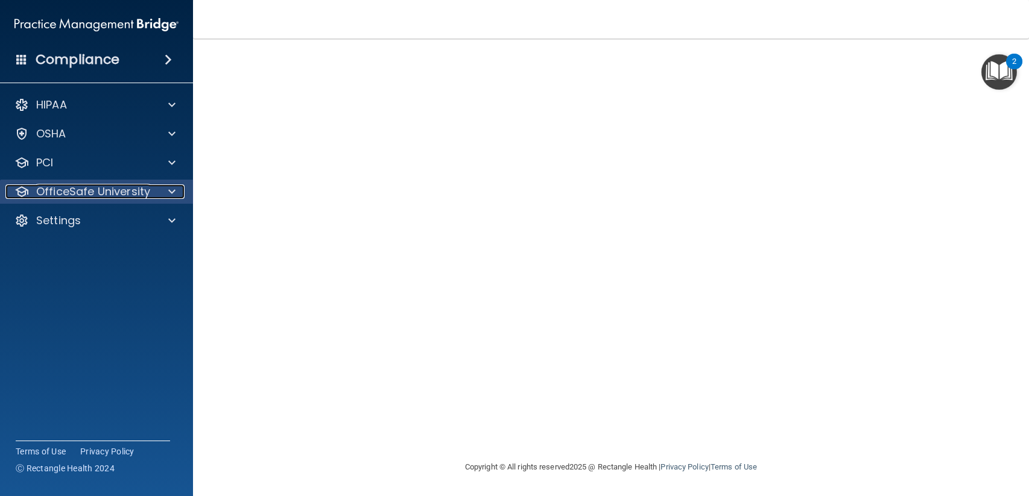
click at [78, 189] on p "OfficeSafe University" at bounding box center [93, 192] width 114 height 14
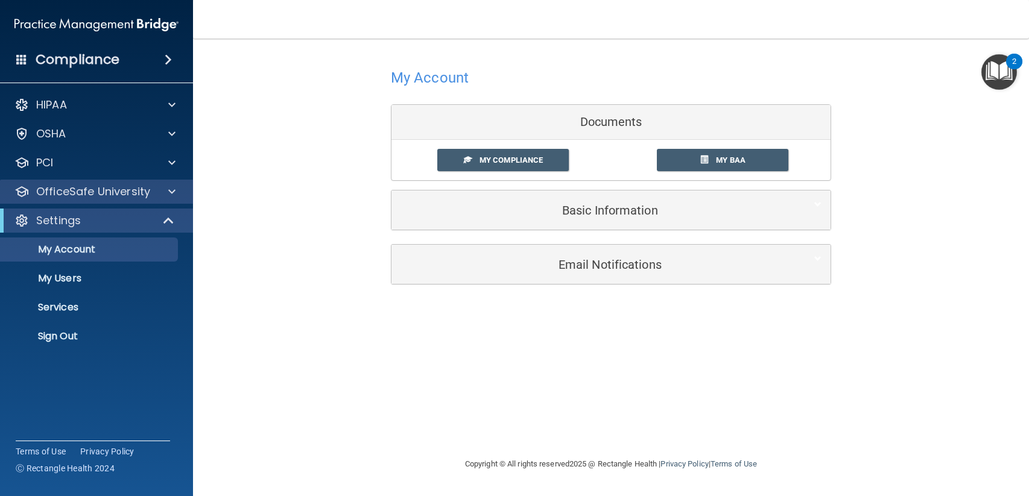
click at [68, 200] on div "OfficeSafe University" at bounding box center [97, 192] width 194 height 24
click at [169, 188] on span at bounding box center [171, 192] width 7 height 14
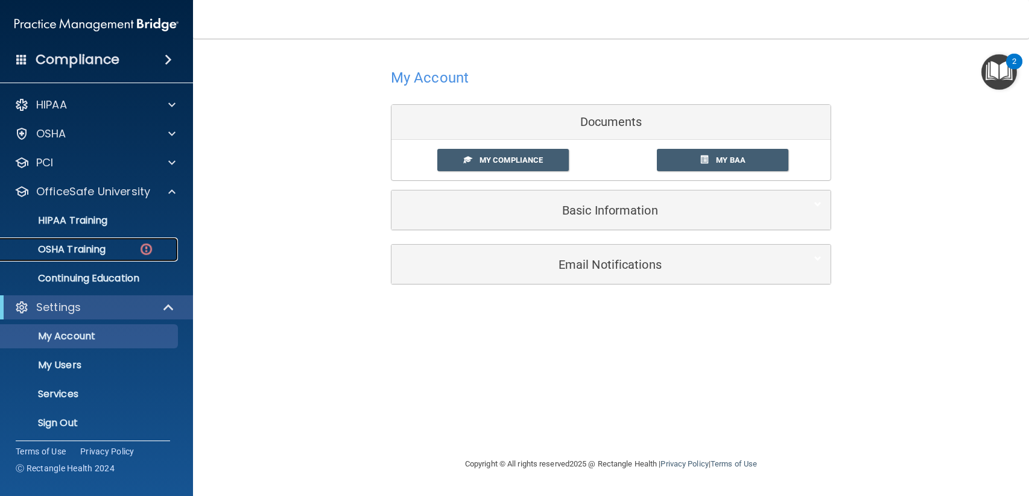
click at [133, 246] on div "OSHA Training" at bounding box center [90, 250] width 165 height 12
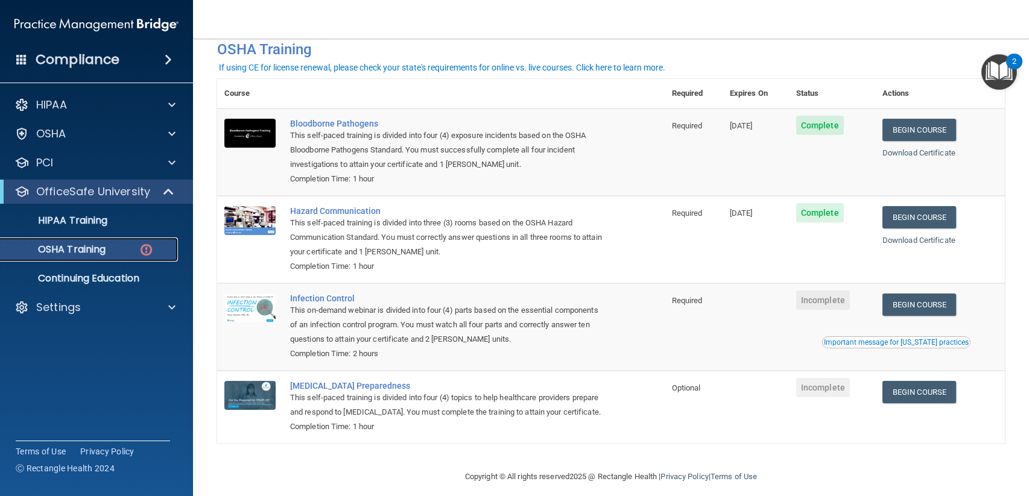
scroll to position [87, 0]
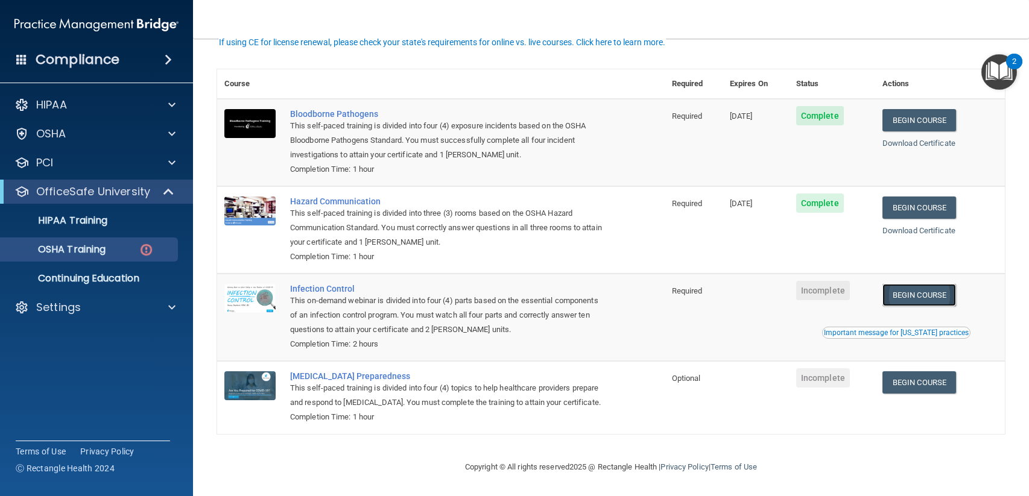
click at [916, 284] on link "Begin Course" at bounding box center [919, 295] width 74 height 22
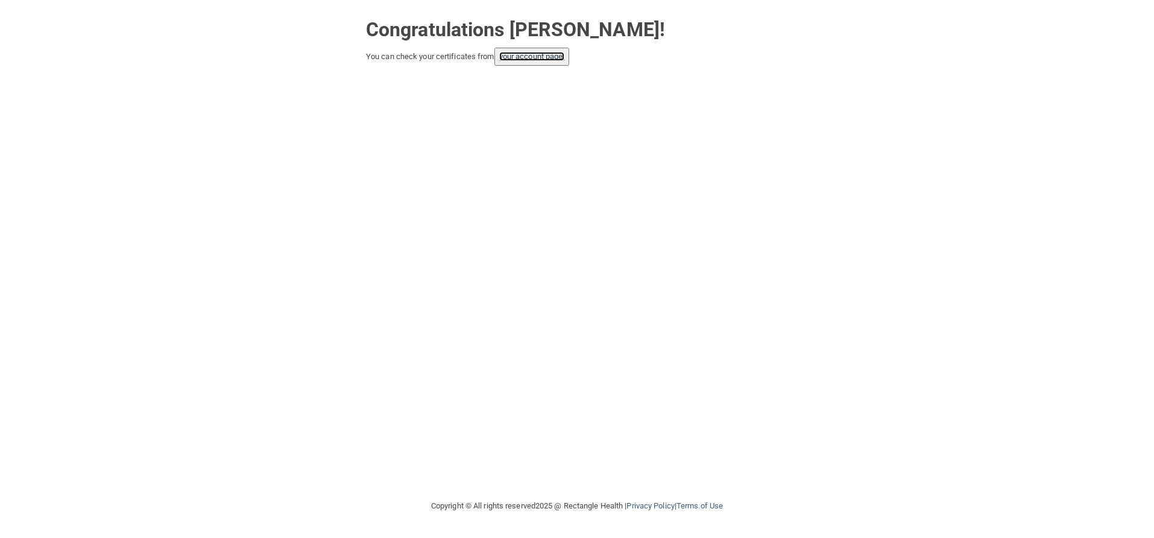
click at [540, 57] on link "your account page!" at bounding box center [532, 56] width 66 height 9
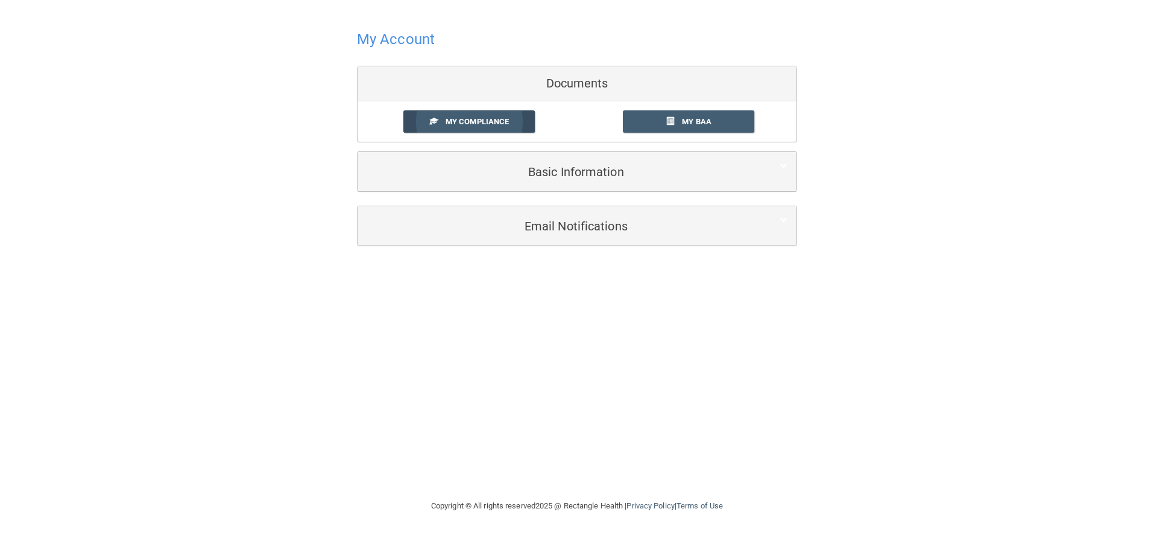
click at [469, 120] on span "My Compliance" at bounding box center [477, 121] width 63 height 9
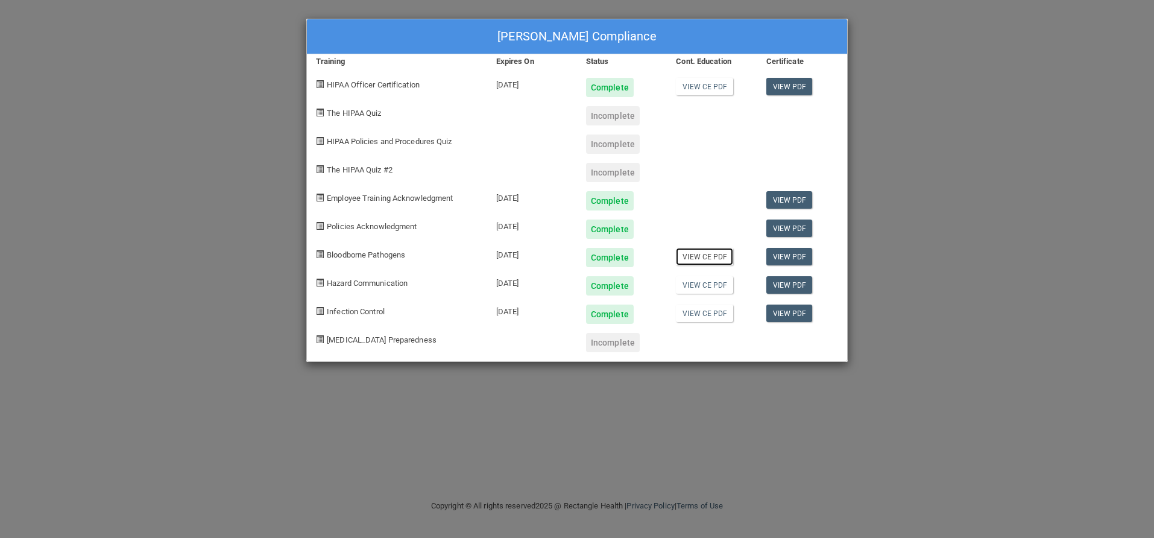
click at [711, 260] on link "View CE PDF" at bounding box center [704, 256] width 57 height 17
click at [695, 280] on link "View CE PDF" at bounding box center [704, 284] width 57 height 17
click at [715, 313] on link "View CE PDF" at bounding box center [704, 313] width 57 height 17
click at [609, 342] on div "Incomplete" at bounding box center [613, 342] width 54 height 19
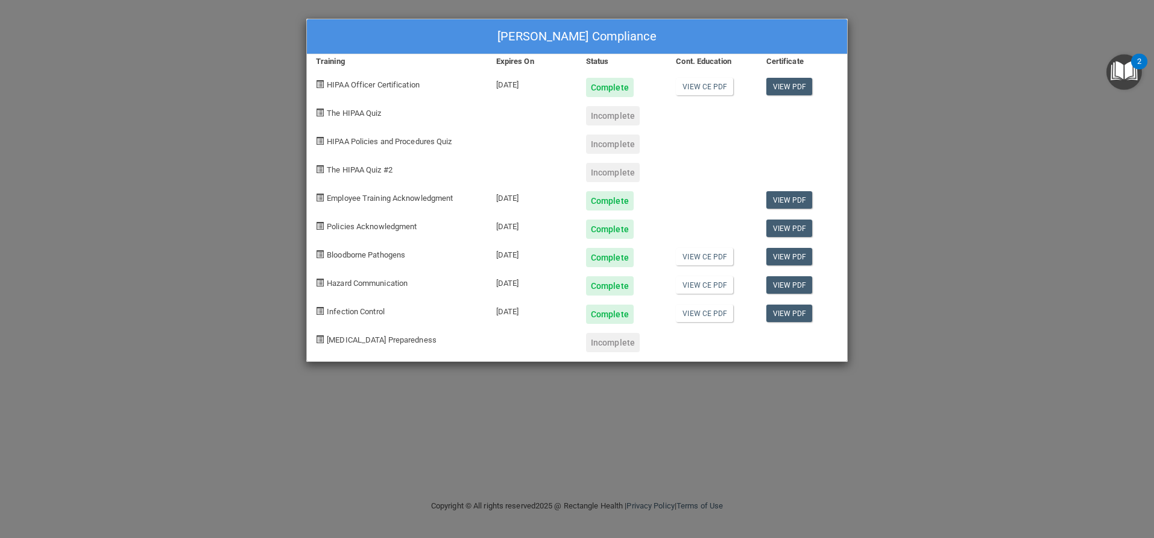
click at [385, 344] on div "[MEDICAL_DATA] Preparedness" at bounding box center [397, 338] width 180 height 28
click at [378, 341] on span "[MEDICAL_DATA] Preparedness" at bounding box center [382, 339] width 110 height 9
click at [317, 342] on span at bounding box center [320, 339] width 8 height 8
click at [356, 341] on span "COVID-19 Preparedness" at bounding box center [382, 339] width 110 height 9
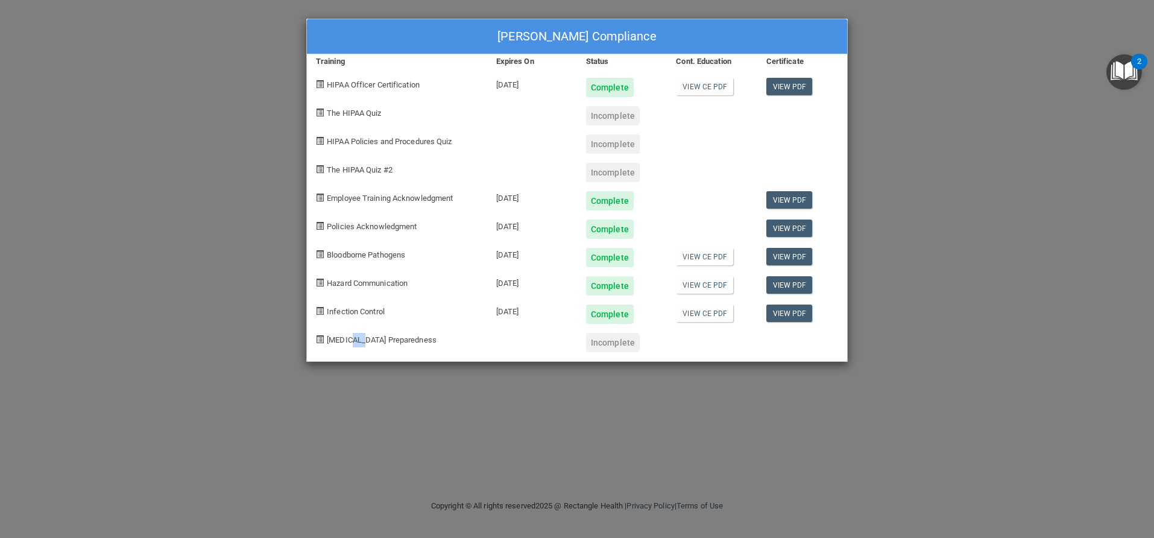
click at [356, 341] on span "COVID-19 Preparedness" at bounding box center [382, 339] width 110 height 9
click at [355, 115] on span "The HIPAA Quiz" at bounding box center [354, 113] width 54 height 9
click at [613, 119] on div "Incomplete" at bounding box center [613, 115] width 54 height 19
click at [962, 172] on div "Kim Battisto's Compliance Training Expires On Status Cont. Education Certificat…" at bounding box center [577, 269] width 1154 height 538
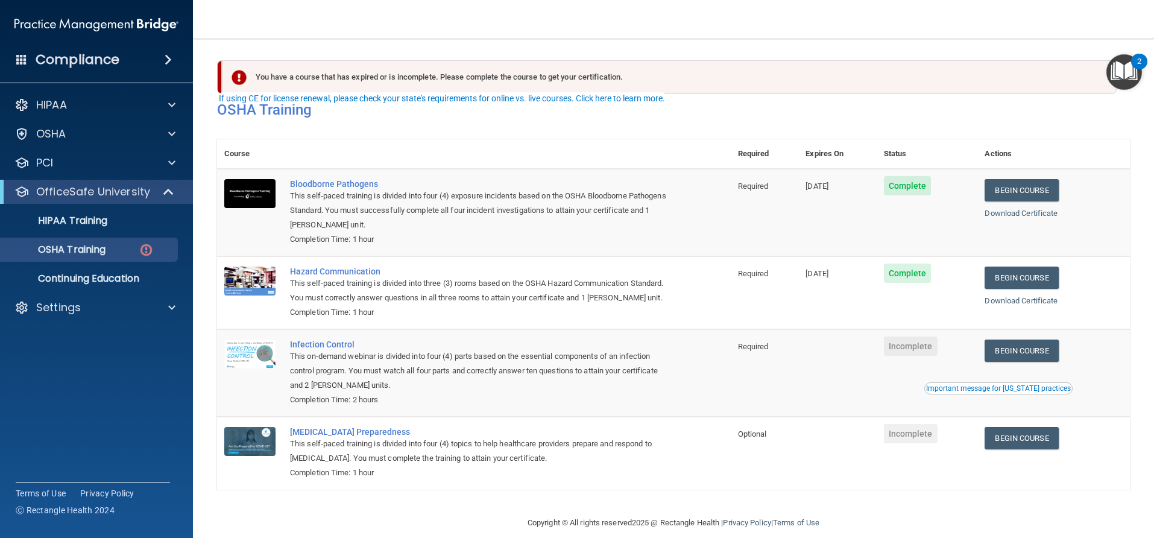
scroll to position [31, 0]
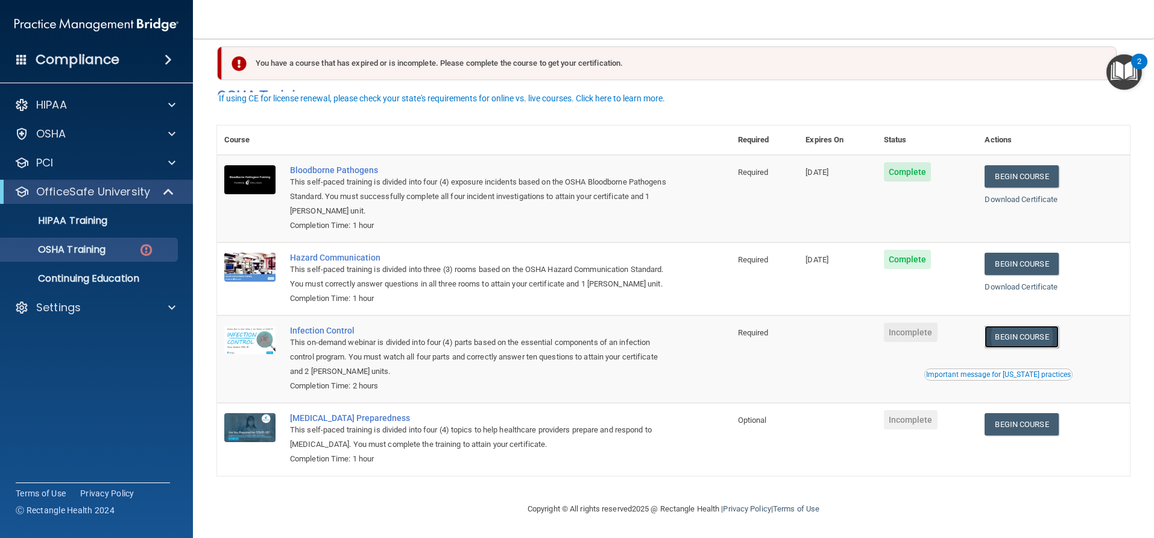
click at [1029, 332] on link "Begin Course" at bounding box center [1022, 337] width 74 height 22
click at [111, 245] on div "OSHA Training" at bounding box center [90, 250] width 165 height 12
click at [999, 335] on link "Begin Course" at bounding box center [1022, 337] width 74 height 22
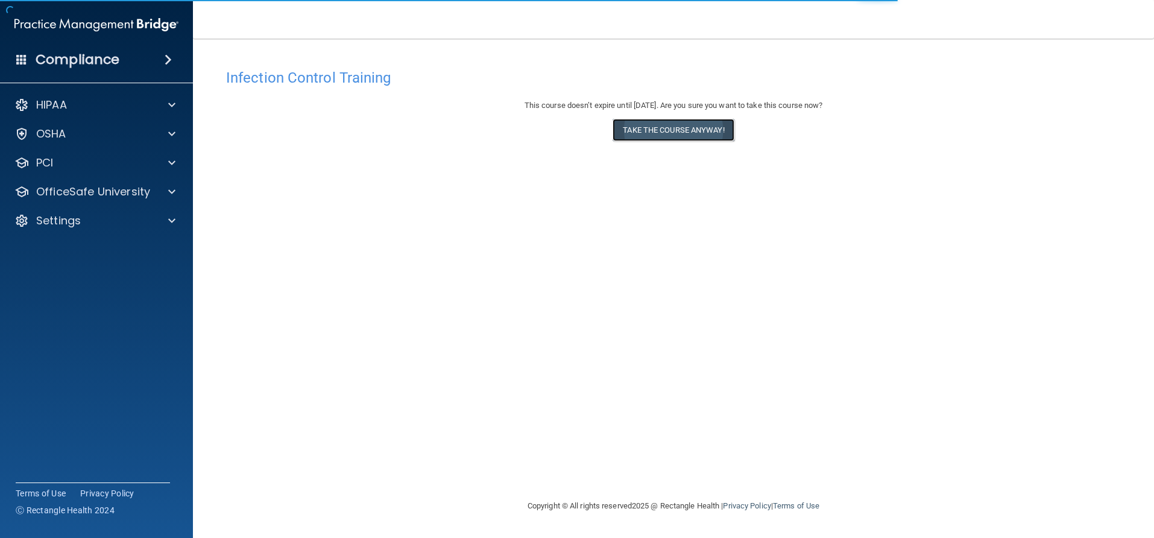
click at [627, 129] on button "Take the course anyway!" at bounding box center [673, 130] width 121 height 22
